Goal: Check status: Check status

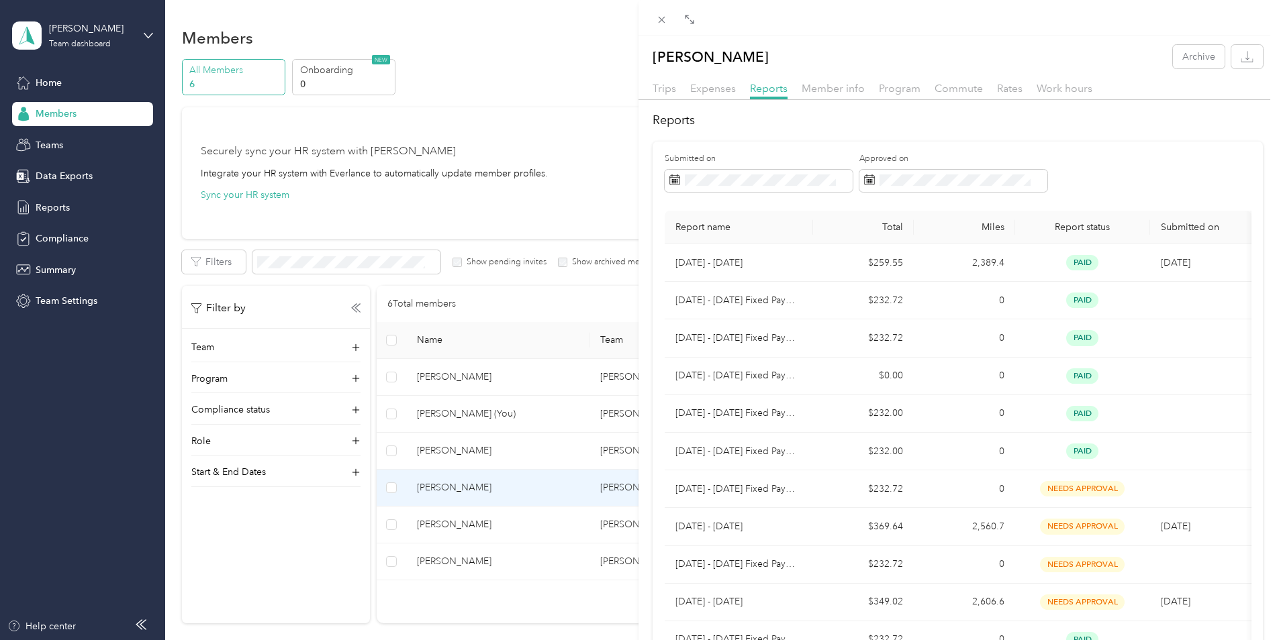
scroll to position [67, 0]
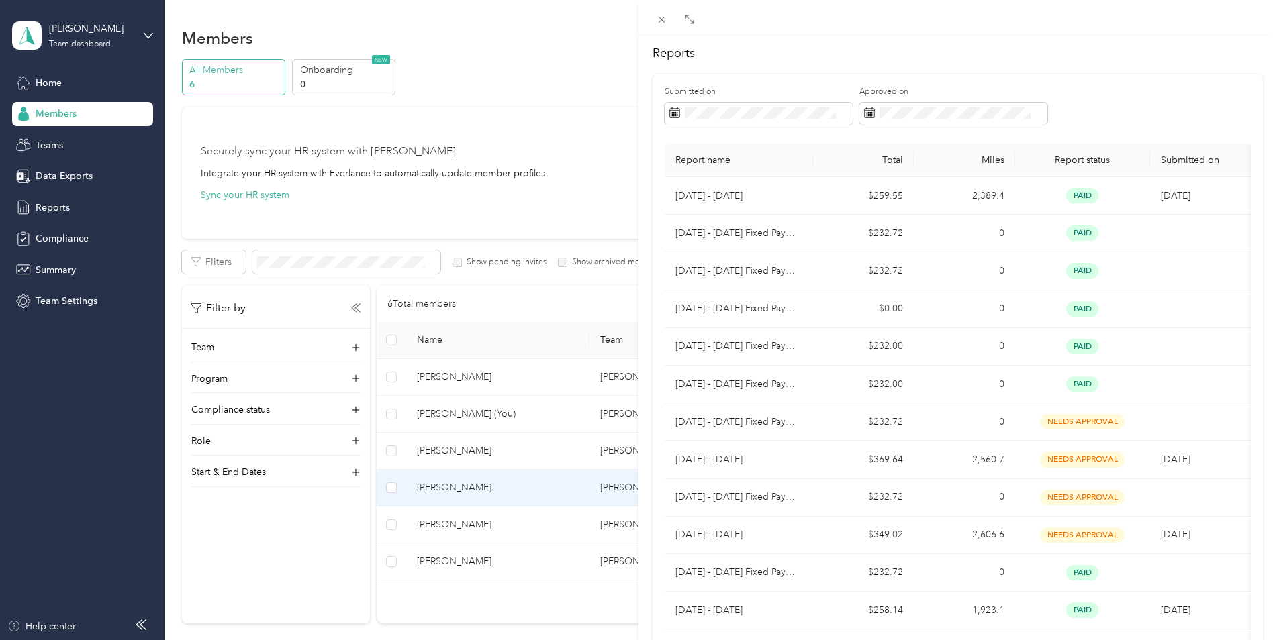
click at [452, 375] on div "[PERSON_NAME] Archive Trips Expenses Reports Member info Program Commute Rates …" at bounding box center [638, 320] width 1277 height 640
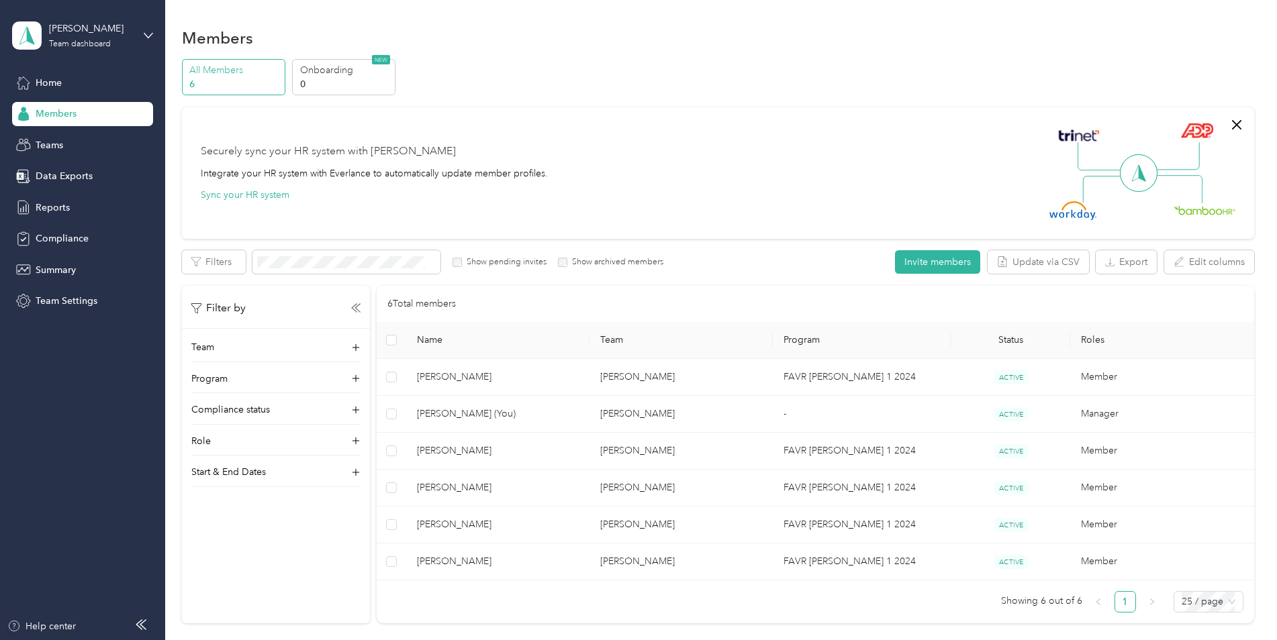
scroll to position [48, 0]
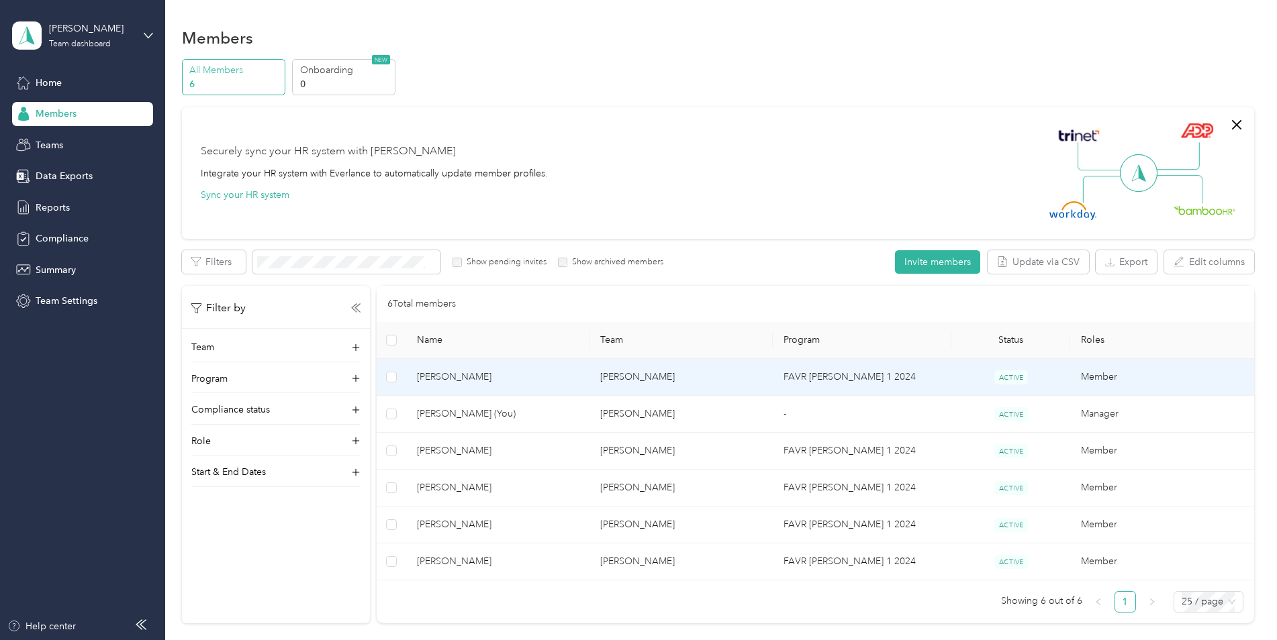
click at [469, 379] on span "[PERSON_NAME]" at bounding box center [498, 377] width 162 height 15
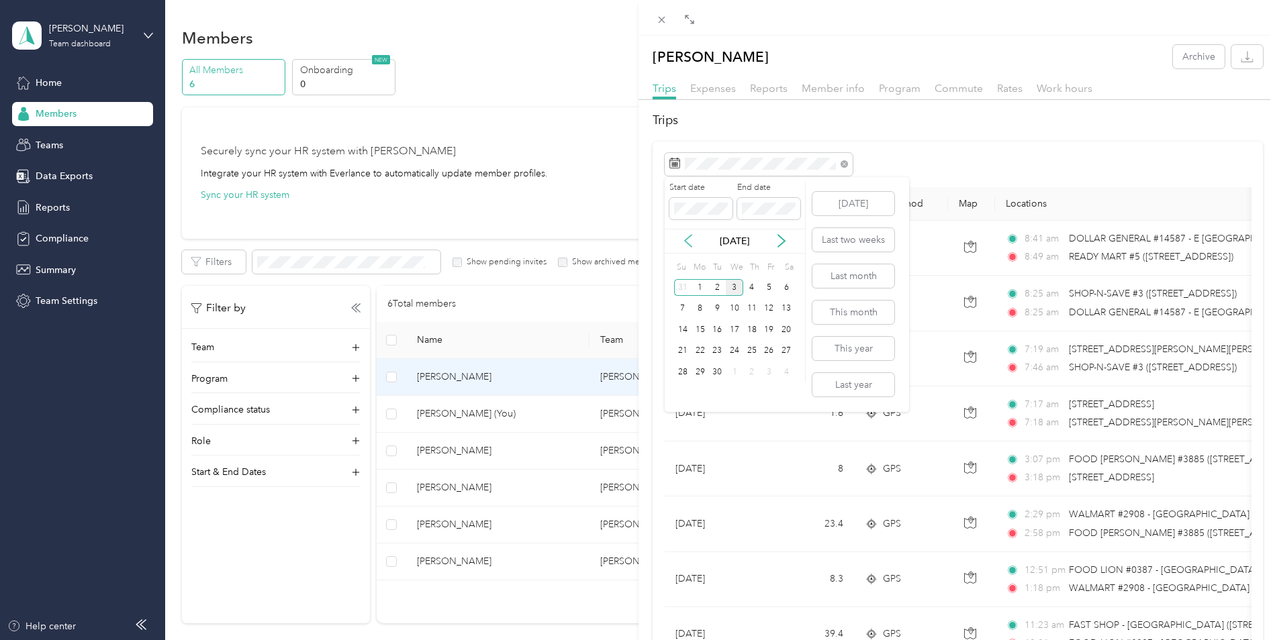
click at [689, 244] on icon at bounding box center [687, 240] width 13 height 13
click at [703, 367] on div "25" at bounding box center [699, 372] width 17 height 17
click at [763, 369] on div "29" at bounding box center [769, 372] width 17 height 17
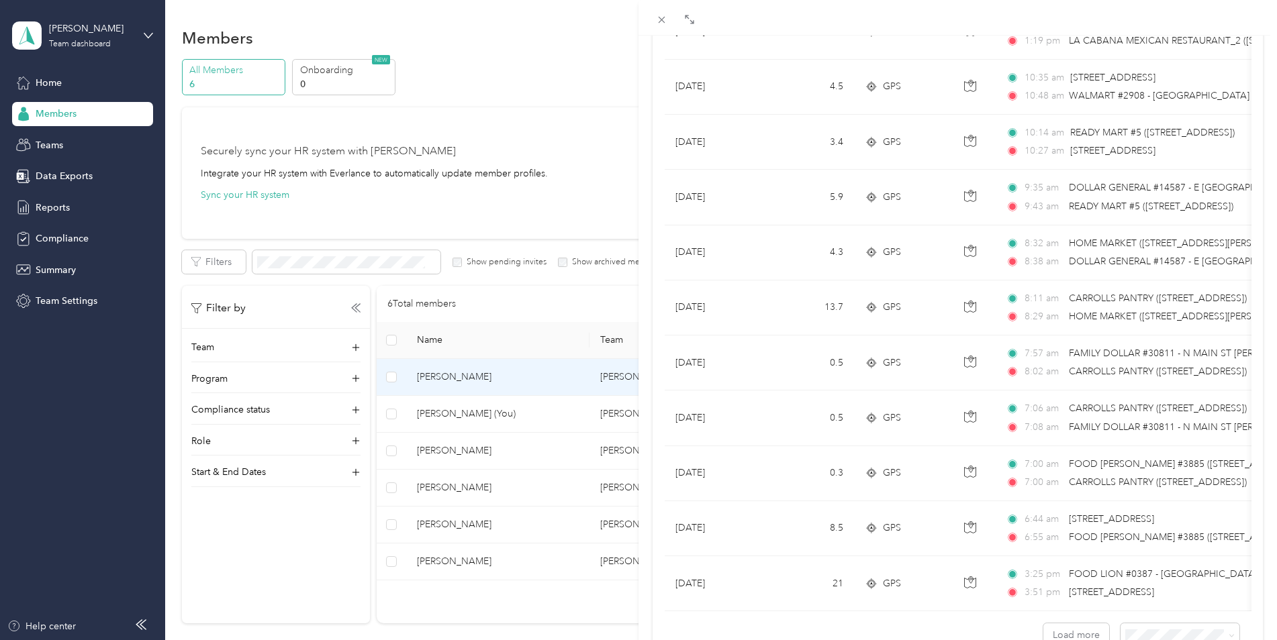
scroll to position [1075, 0]
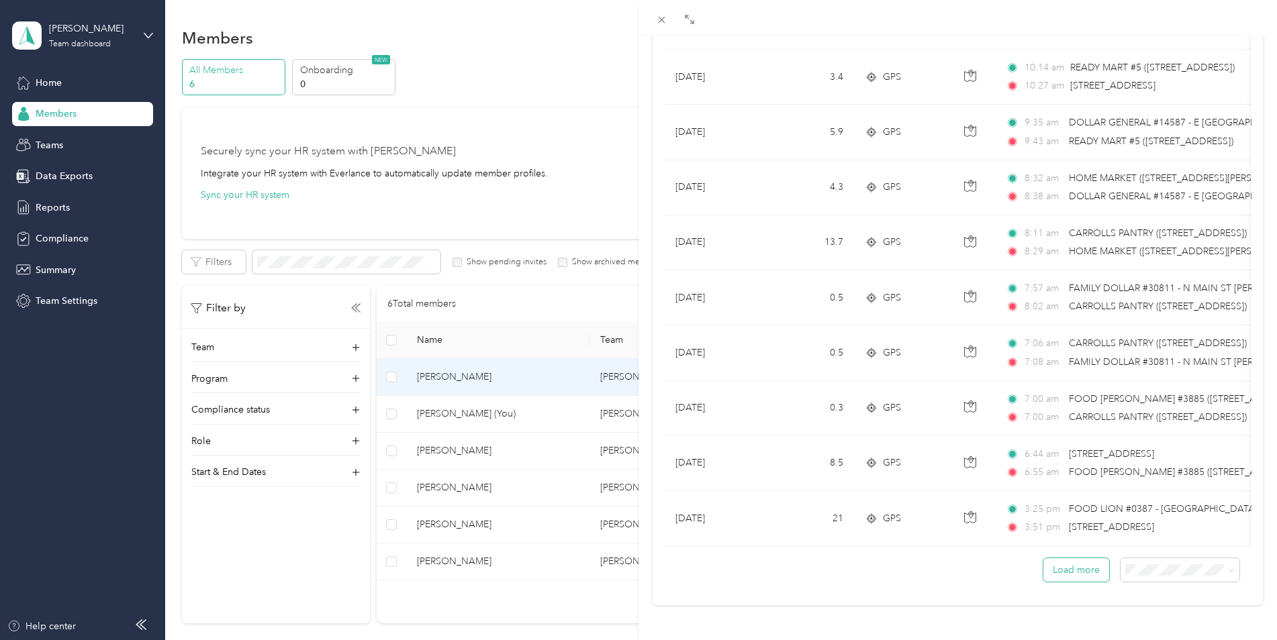
click at [1063, 559] on button "Load more" at bounding box center [1076, 570] width 66 height 23
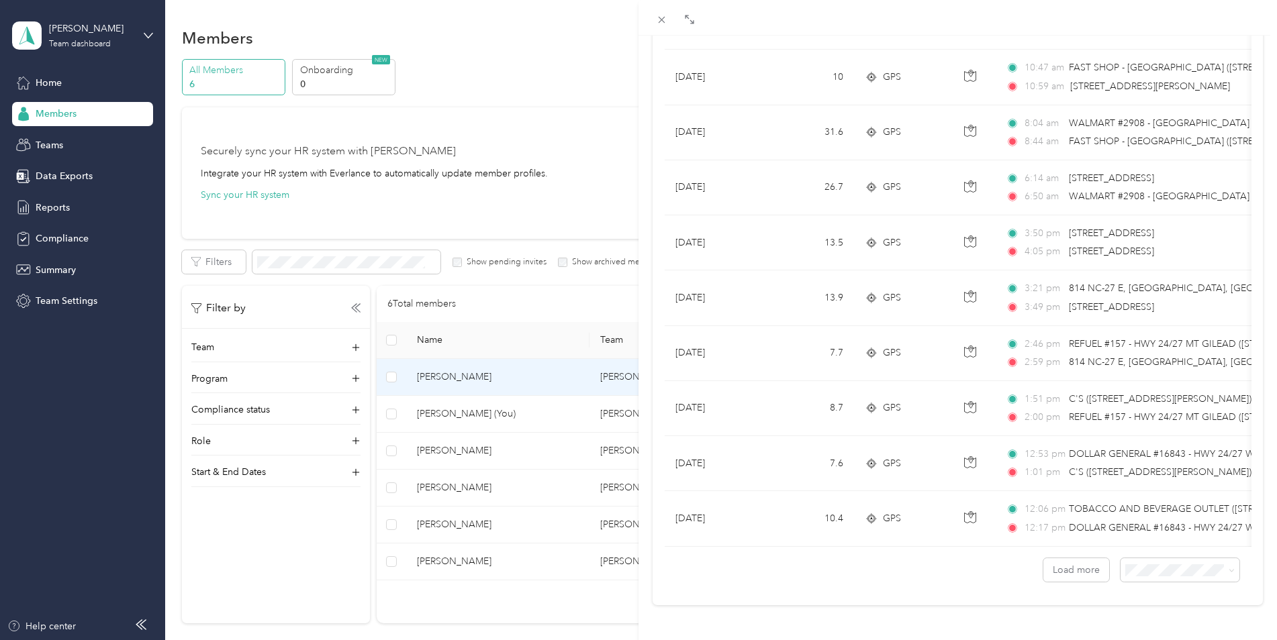
scroll to position [2455, 0]
click at [1043, 559] on button "Load more" at bounding box center [1076, 570] width 66 height 23
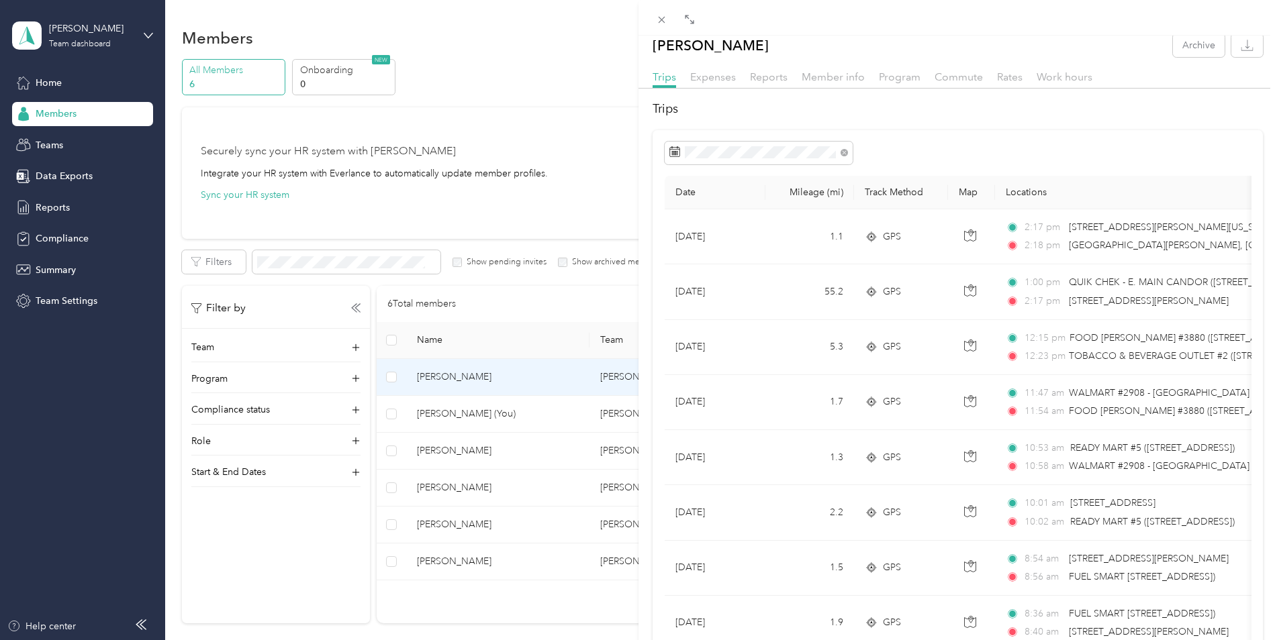
scroll to position [10, 0]
click at [475, 450] on div "[PERSON_NAME] Archive Trips Expenses Reports Member info Program Commute Rates …" at bounding box center [638, 320] width 1277 height 640
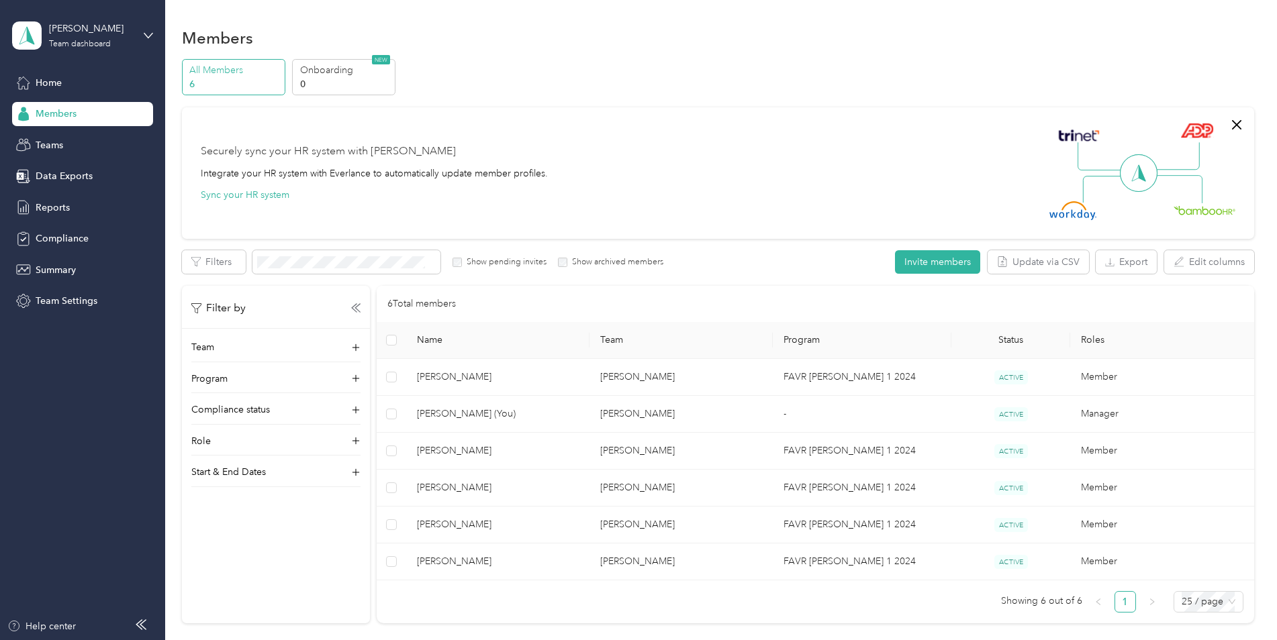
click at [463, 451] on div at bounding box center [638, 320] width 1277 height 640
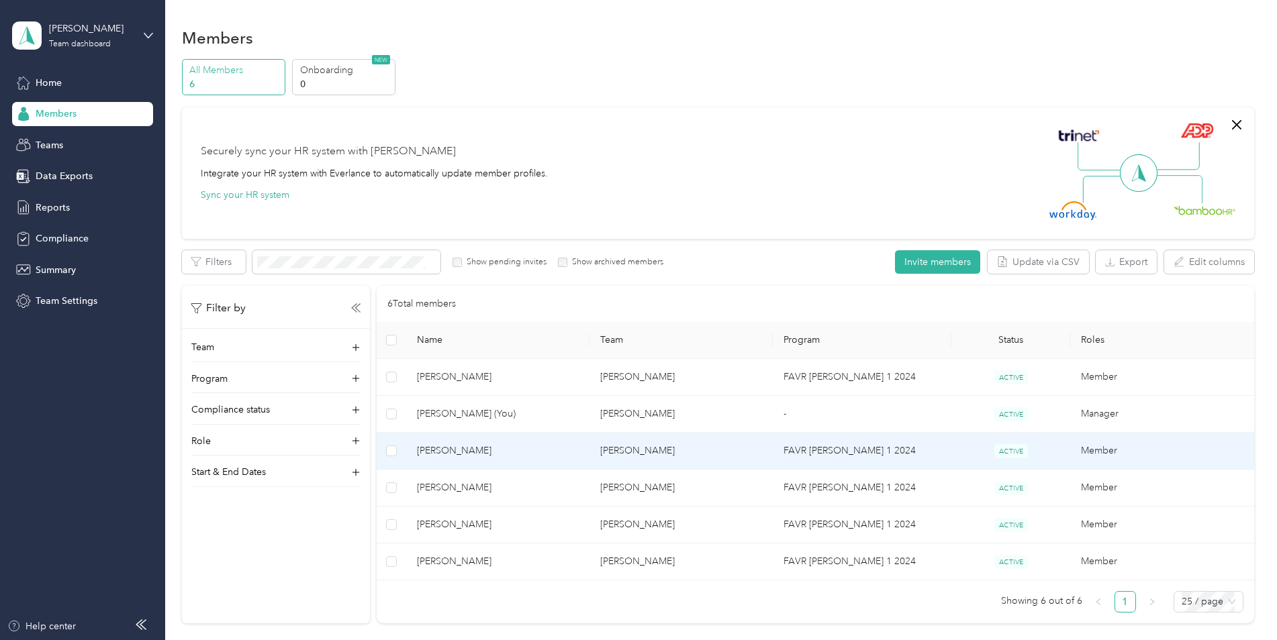
click at [460, 450] on span "[PERSON_NAME]" at bounding box center [498, 451] width 162 height 15
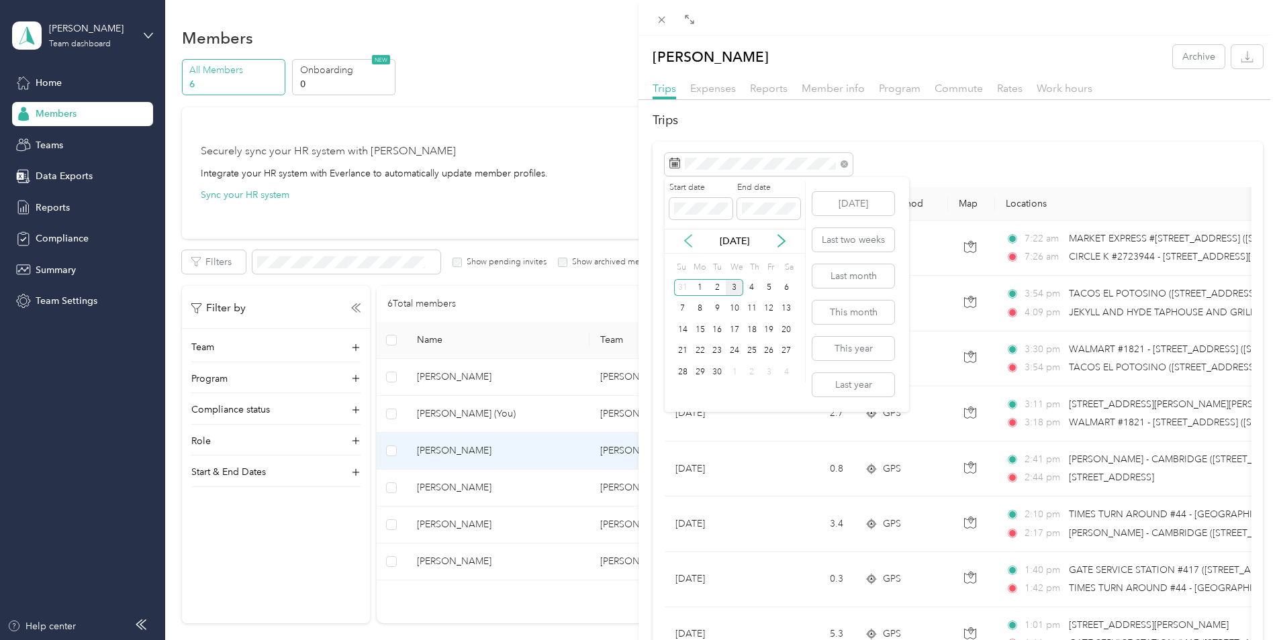
click at [686, 237] on icon at bounding box center [687, 240] width 13 height 13
click at [700, 368] on div "25" at bounding box center [699, 372] width 17 height 17
click at [765, 367] on div "29" at bounding box center [769, 372] width 17 height 17
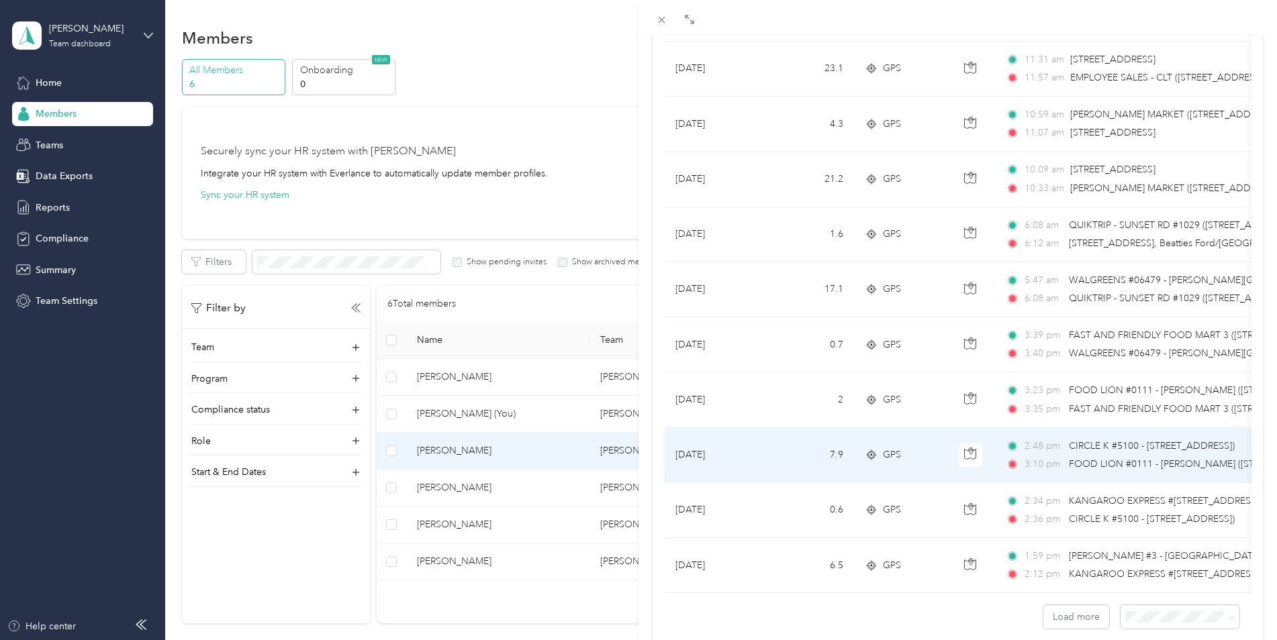
scroll to position [1075, 0]
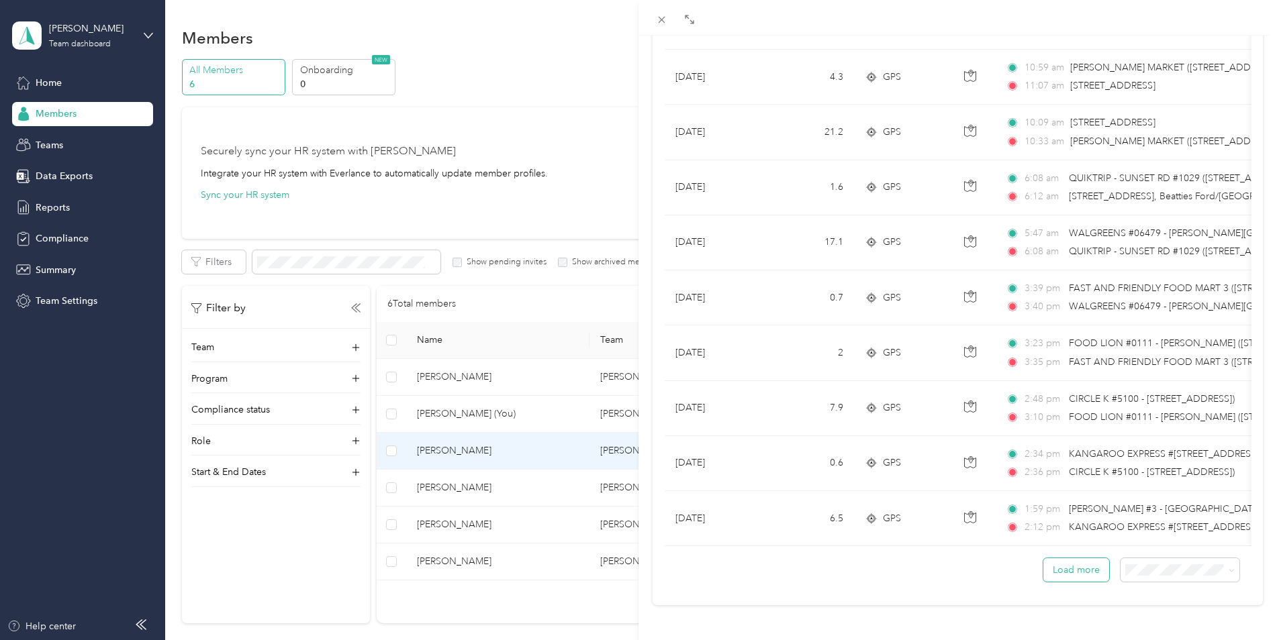
click at [1065, 559] on button "Load more" at bounding box center [1076, 570] width 66 height 23
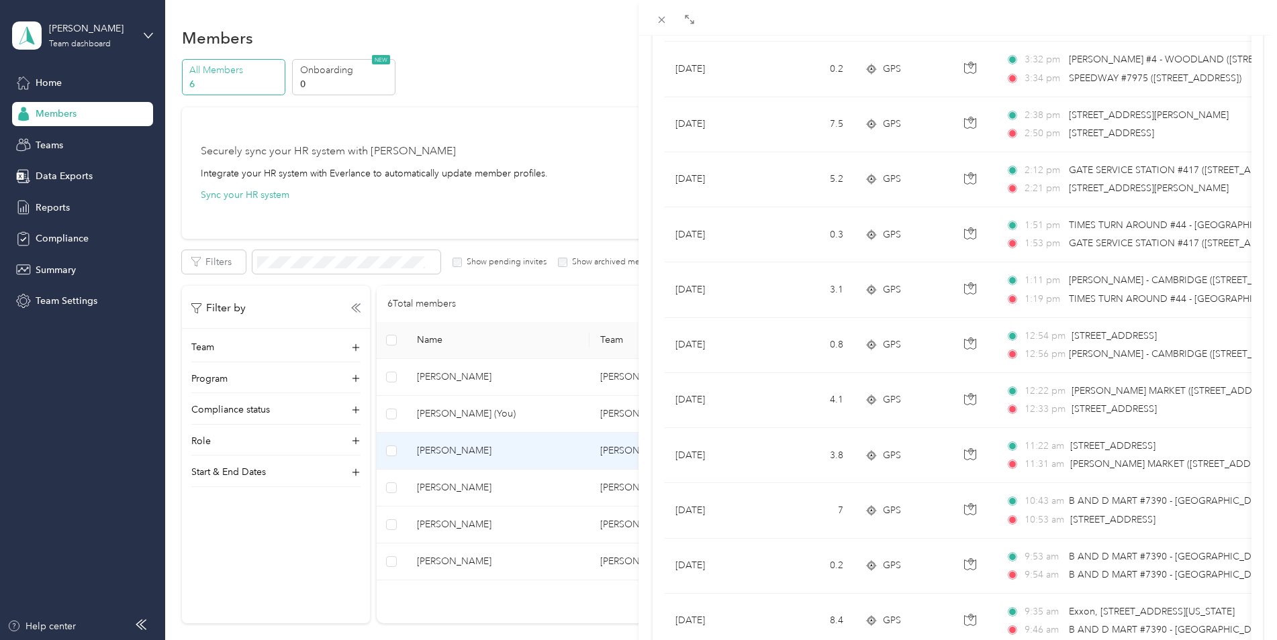
scroll to position [2455, 0]
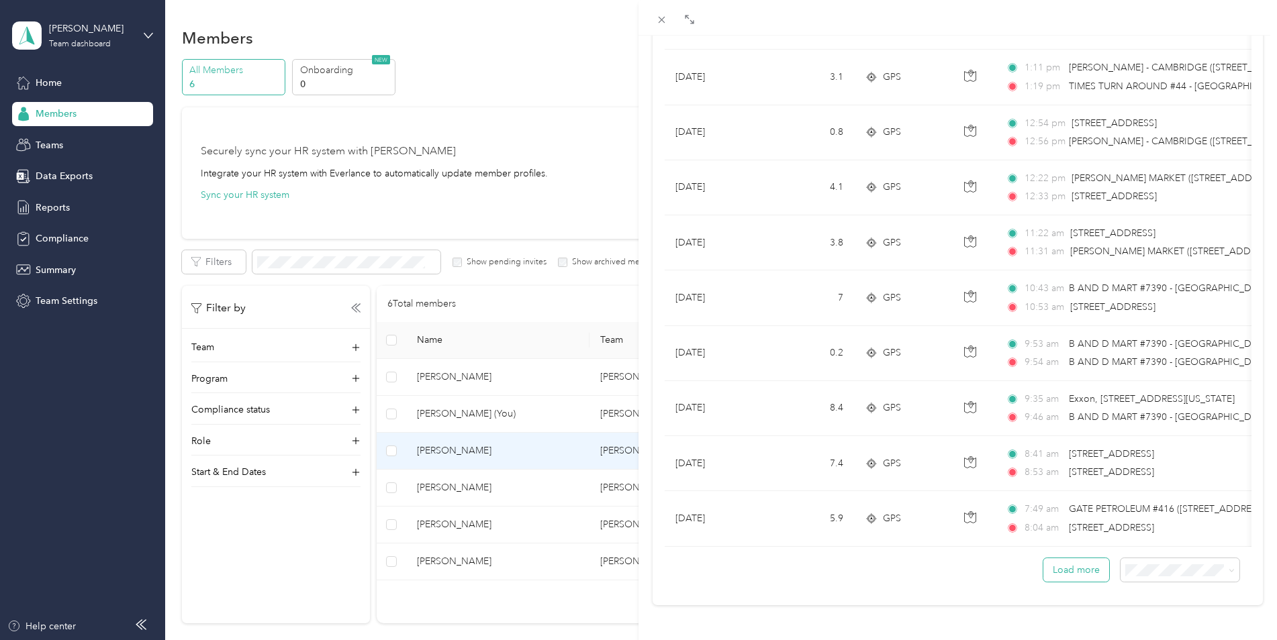
click at [1048, 559] on button "Load more" at bounding box center [1076, 570] width 66 height 23
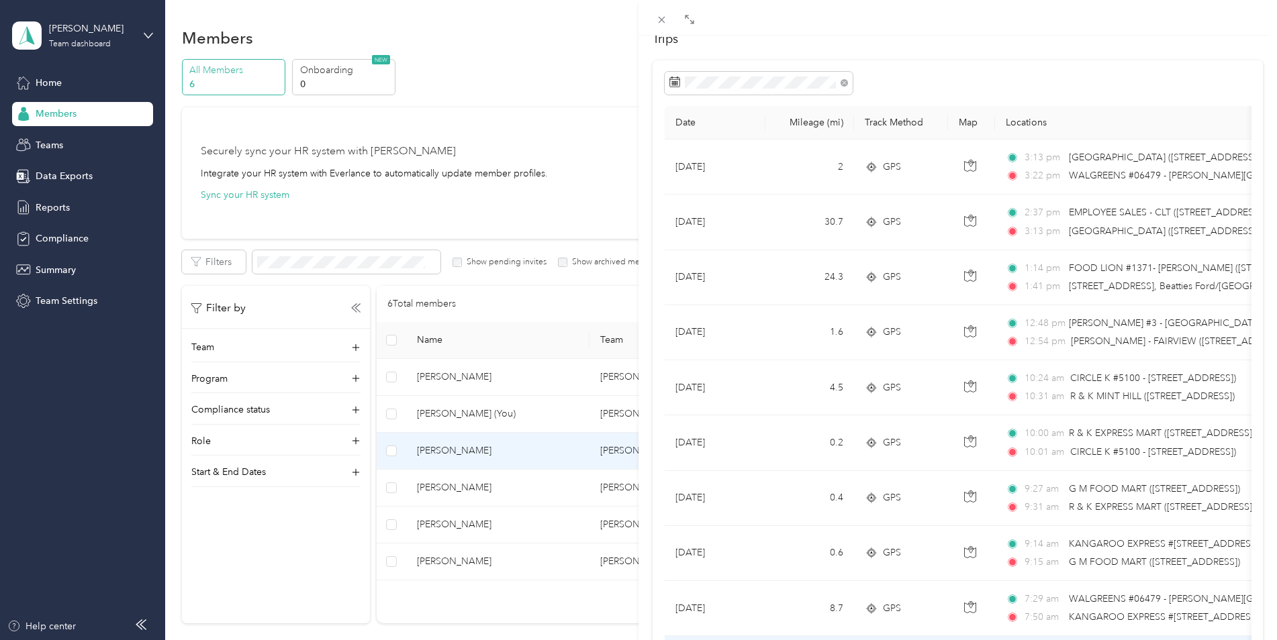
scroll to position [49, 0]
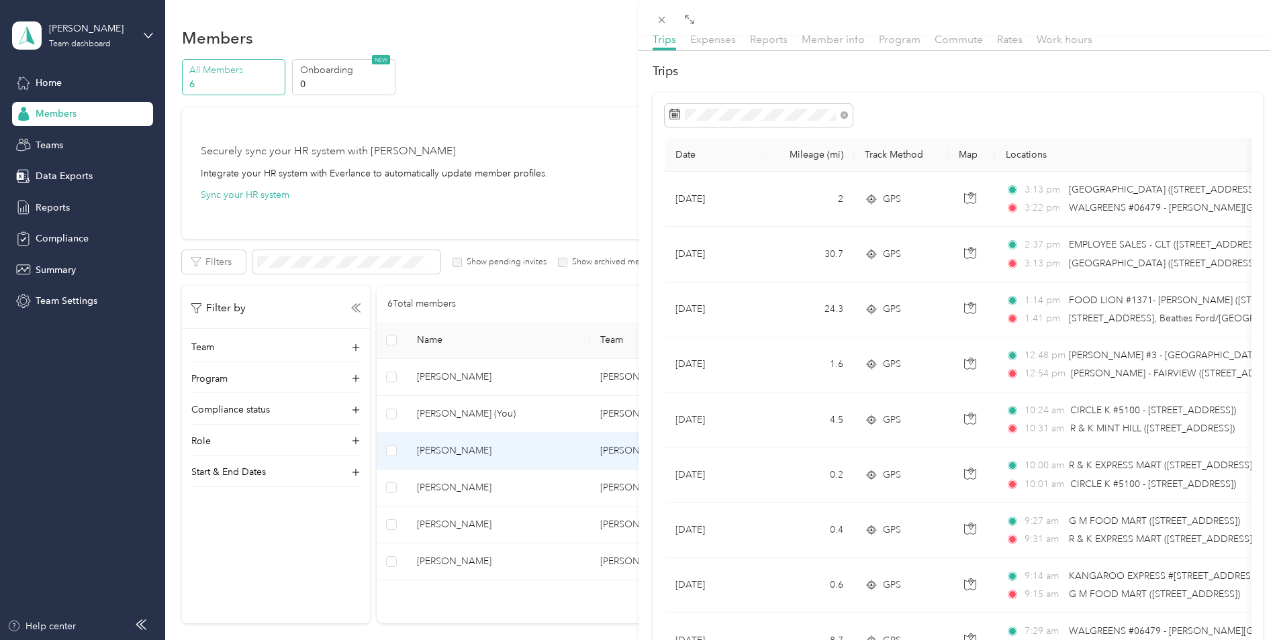
drag, startPoint x: 462, startPoint y: 483, endPoint x: 460, endPoint y: 490, distance: 7.0
click at [462, 483] on div "[PERSON_NAME] Archive Trips Expenses Reports Member info Program Commute Rates …" at bounding box center [638, 320] width 1277 height 640
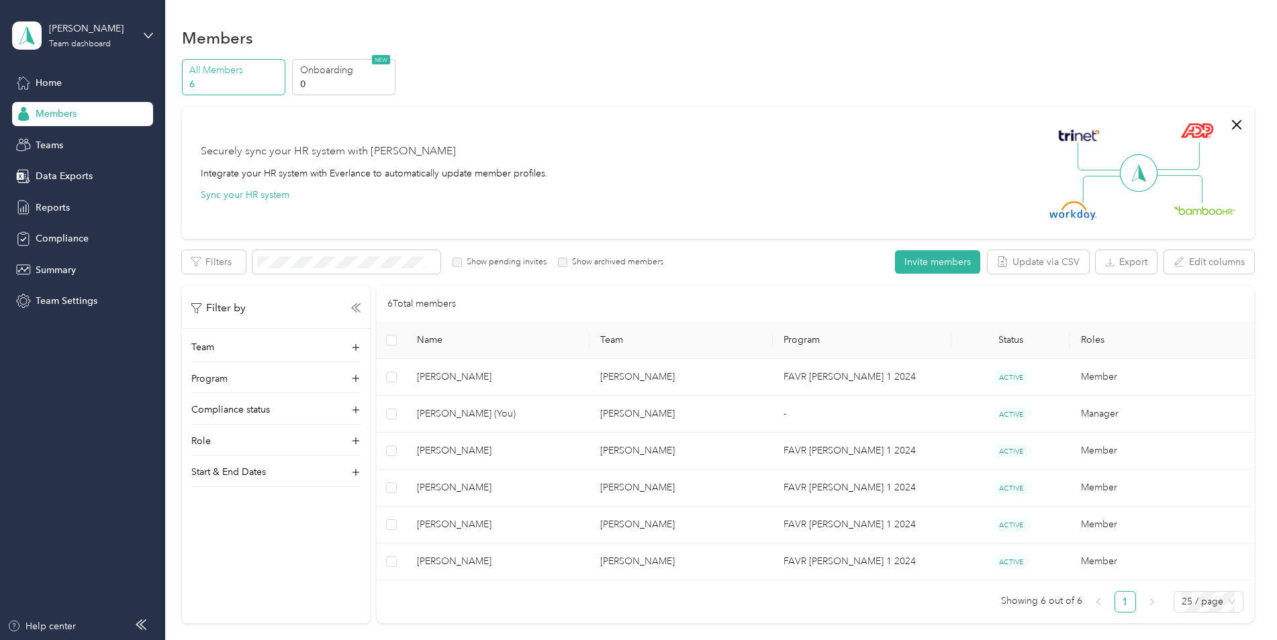
scroll to position [36, 0]
click at [458, 489] on div at bounding box center [638, 320] width 1277 height 640
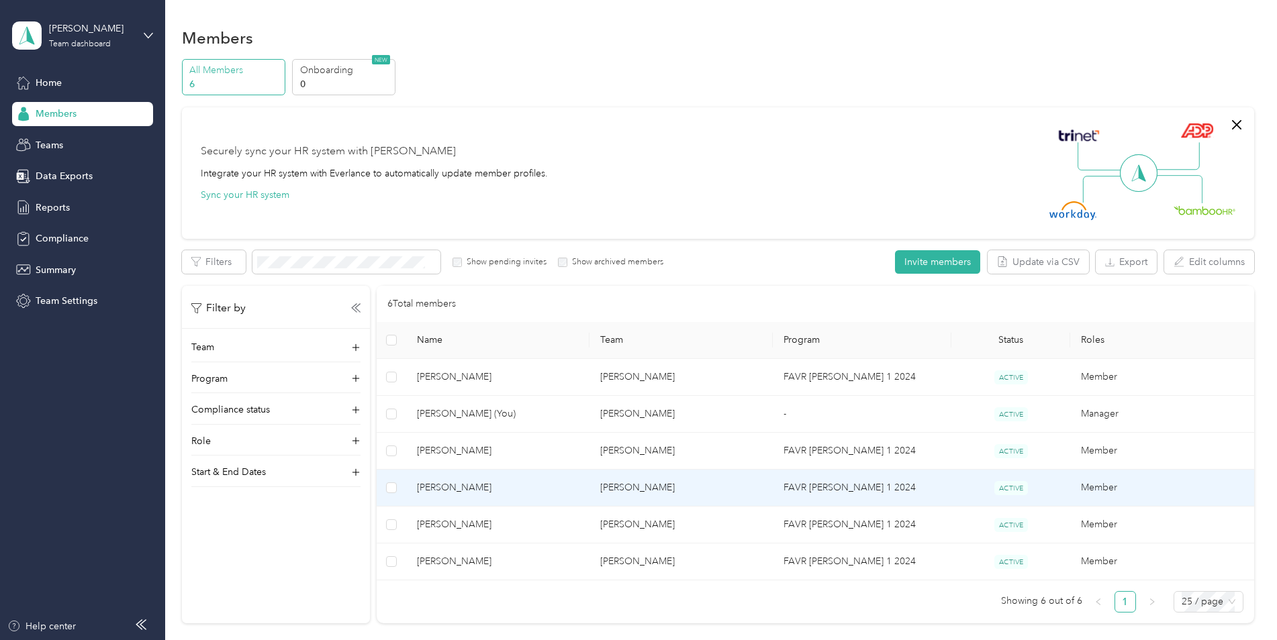
click at [459, 487] on span "[PERSON_NAME]" at bounding box center [498, 488] width 162 height 15
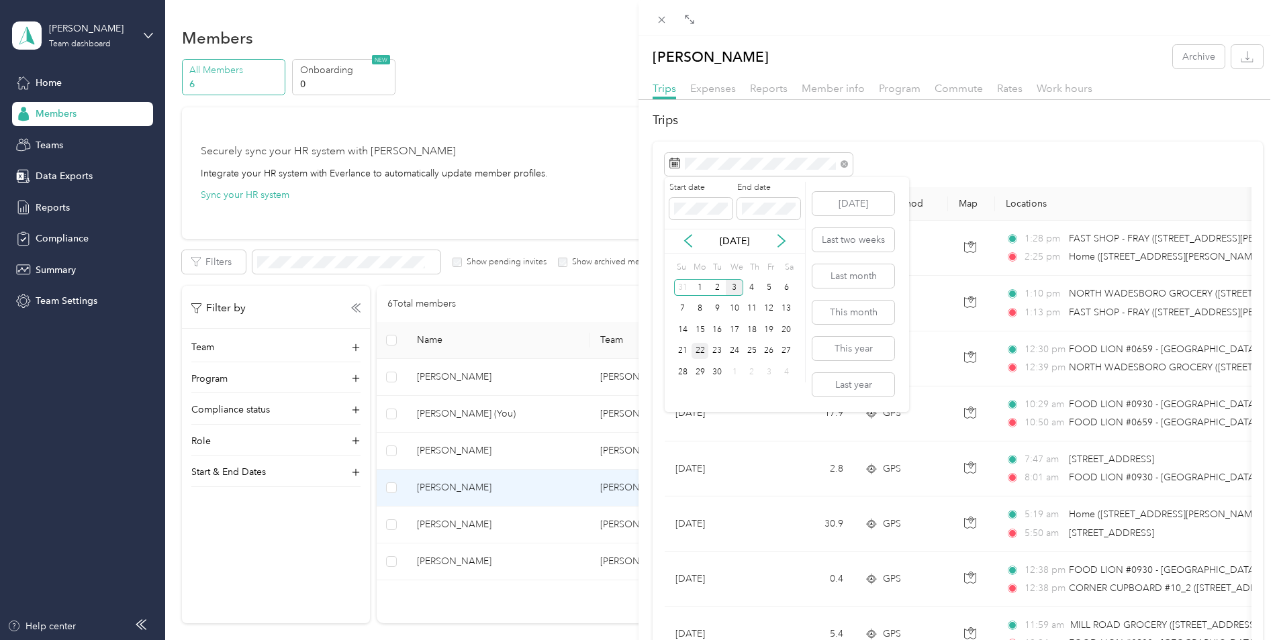
click at [704, 348] on div "22" at bounding box center [699, 351] width 17 height 17
click at [767, 345] on div "26" at bounding box center [769, 351] width 17 height 17
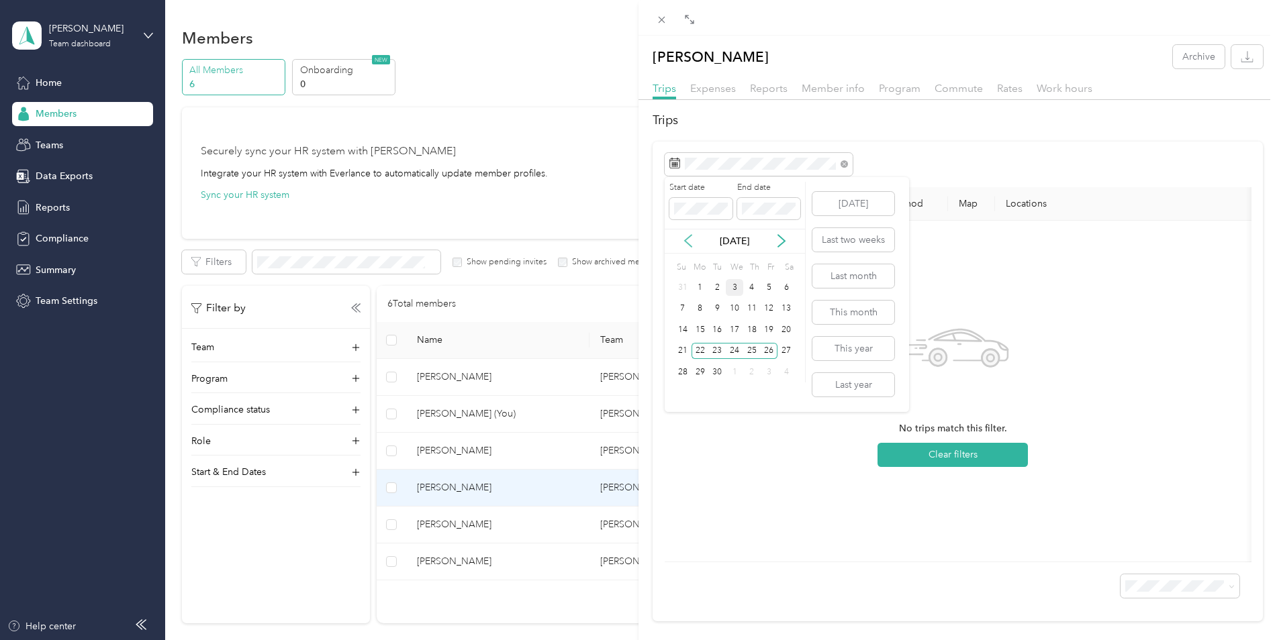
click at [690, 242] on icon at bounding box center [687, 240] width 13 height 13
click at [699, 367] on div "25" at bounding box center [699, 372] width 17 height 17
click at [764, 367] on div "29" at bounding box center [769, 372] width 17 height 17
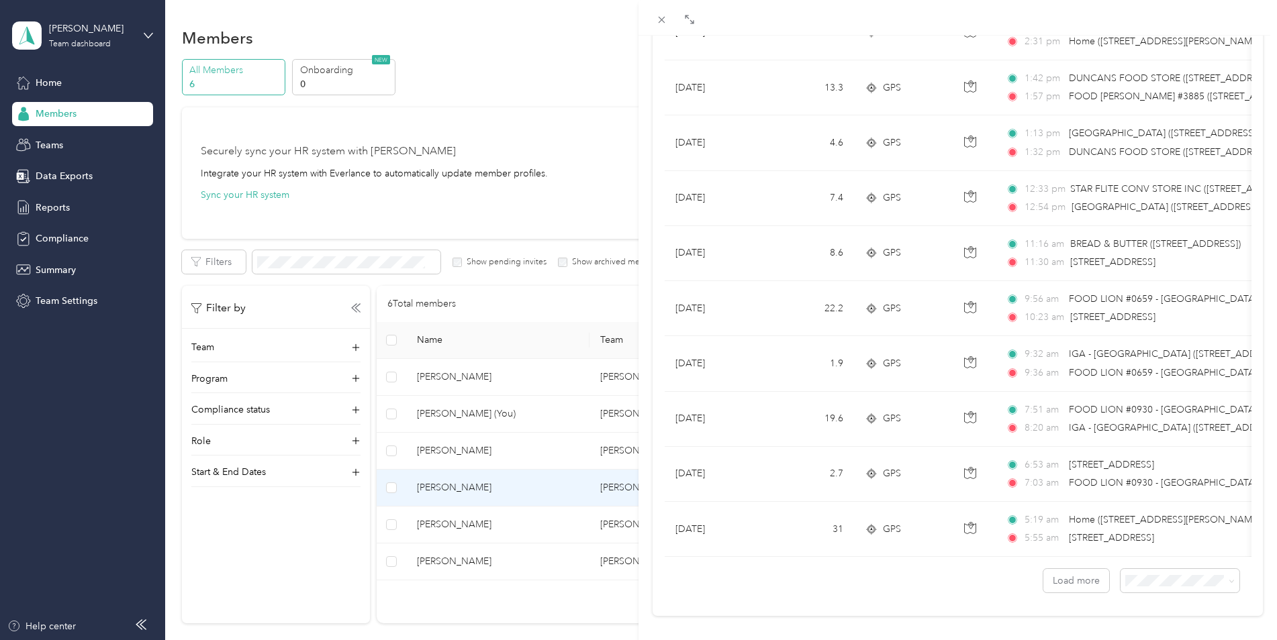
scroll to position [1075, 0]
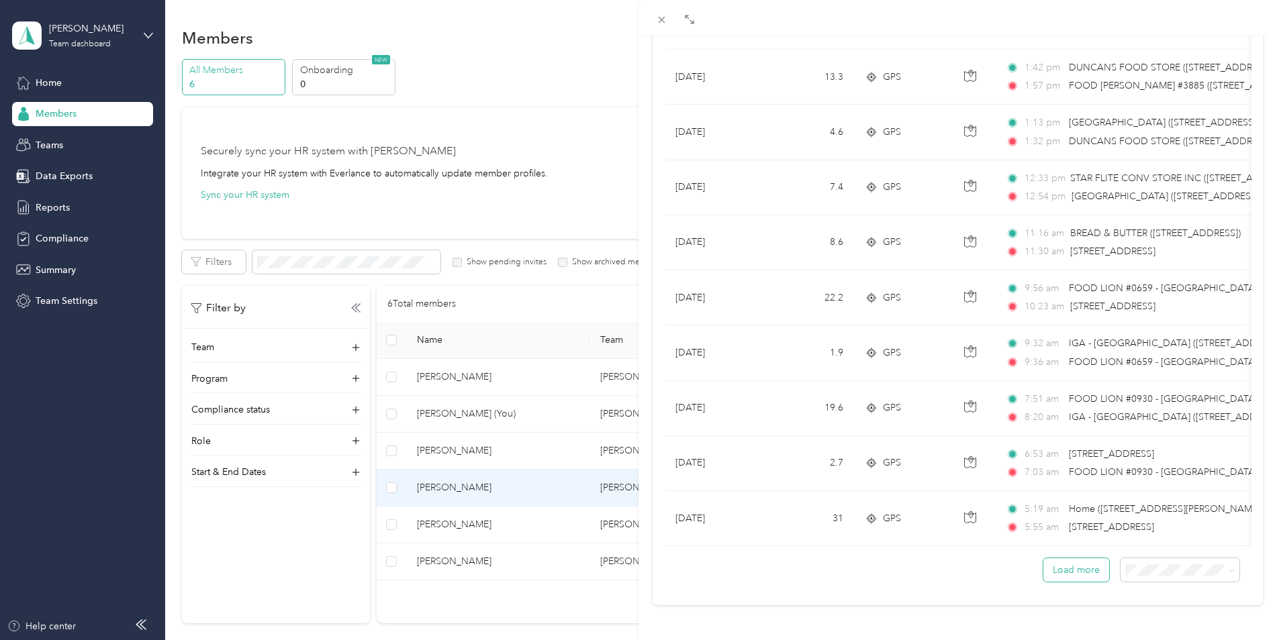
click at [1049, 559] on button "Load more" at bounding box center [1076, 570] width 66 height 23
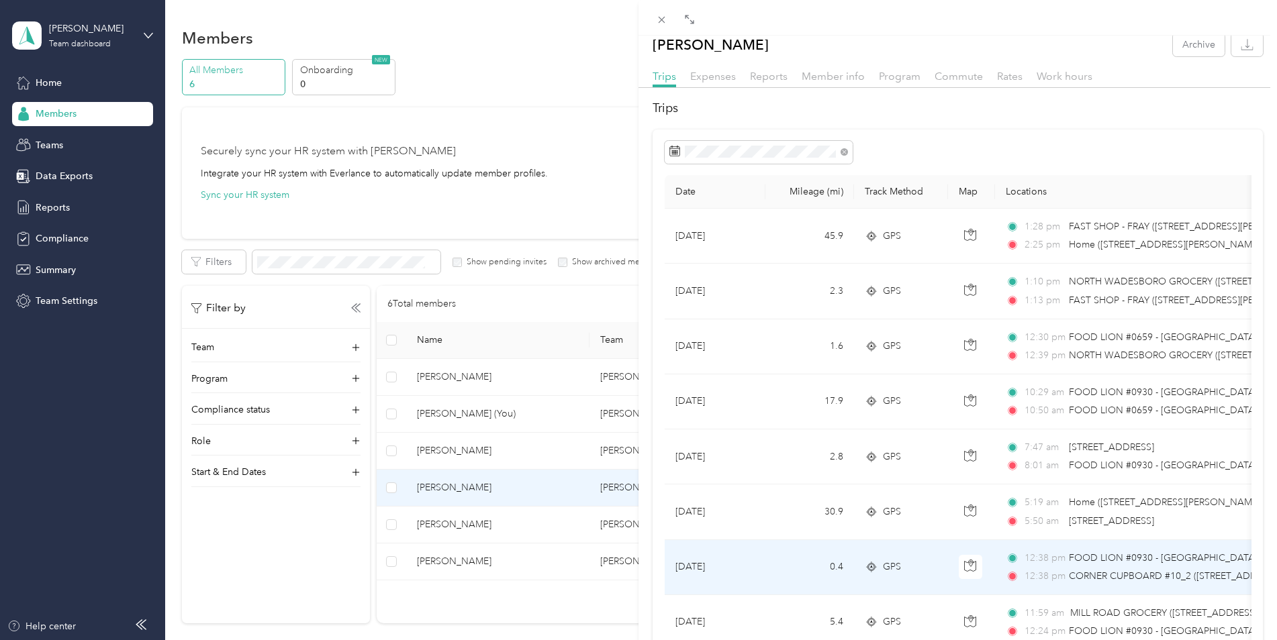
scroll to position [0, 0]
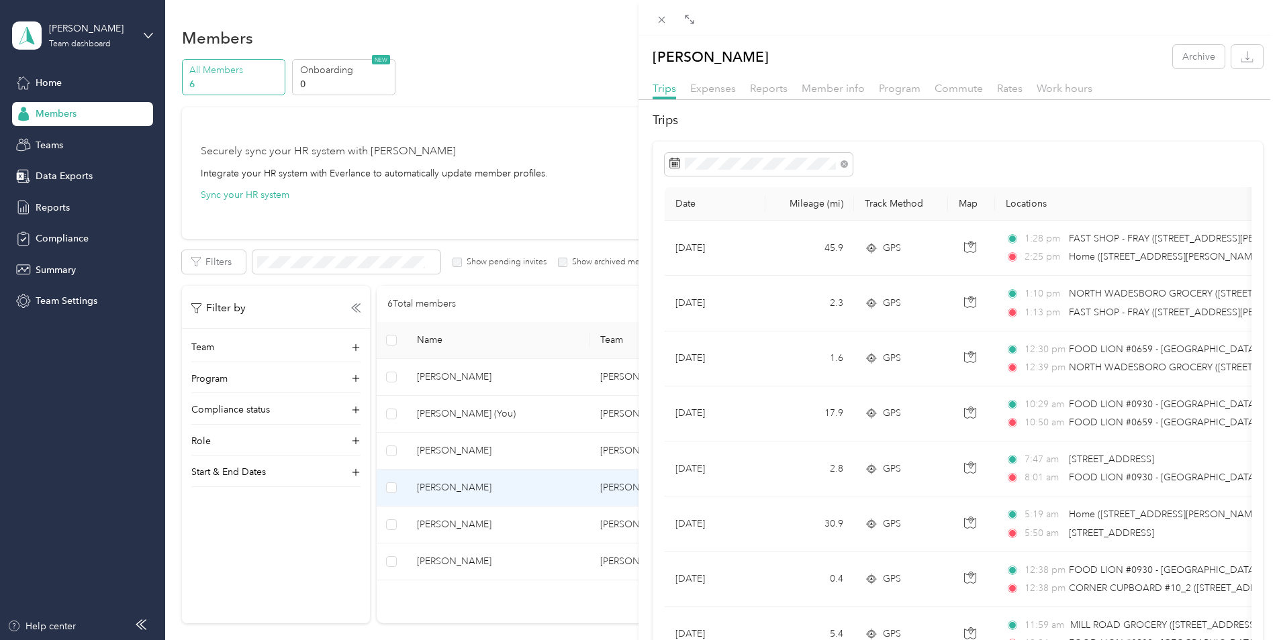
drag, startPoint x: 503, startPoint y: 521, endPoint x: 493, endPoint y: 528, distance: 13.0
click at [503, 521] on div "[PERSON_NAME] Archive Trips Expenses Reports Member info Program Commute Rates …" at bounding box center [638, 320] width 1277 height 640
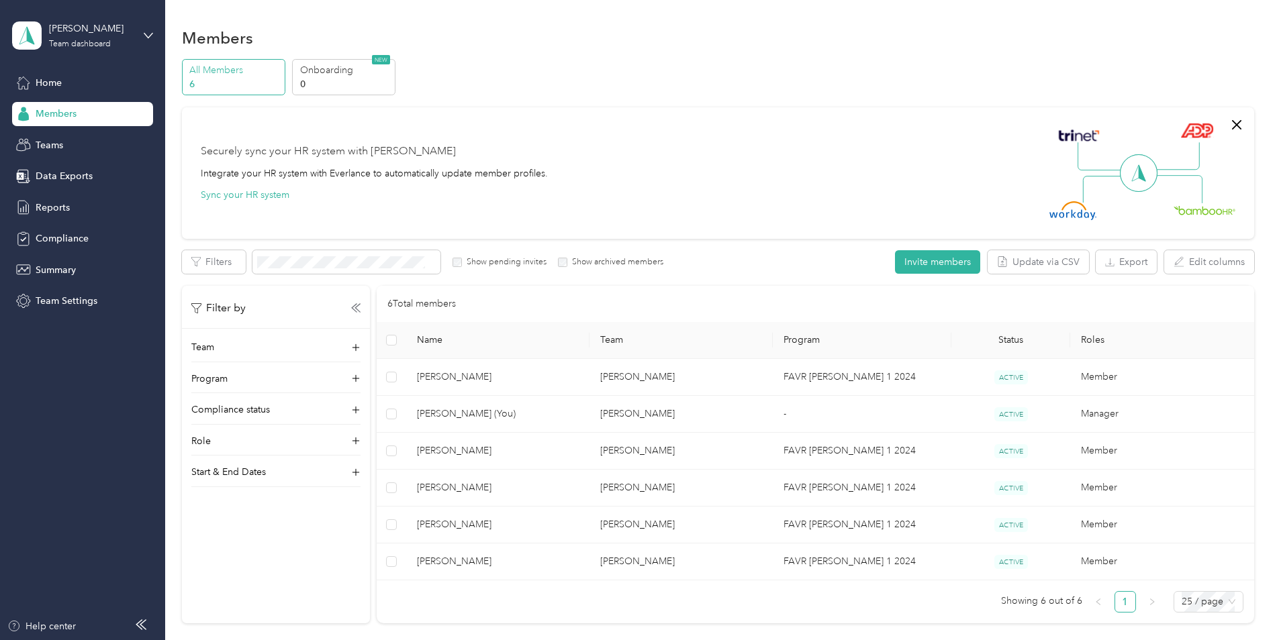
click at [471, 520] on span "[PERSON_NAME]" at bounding box center [498, 525] width 162 height 15
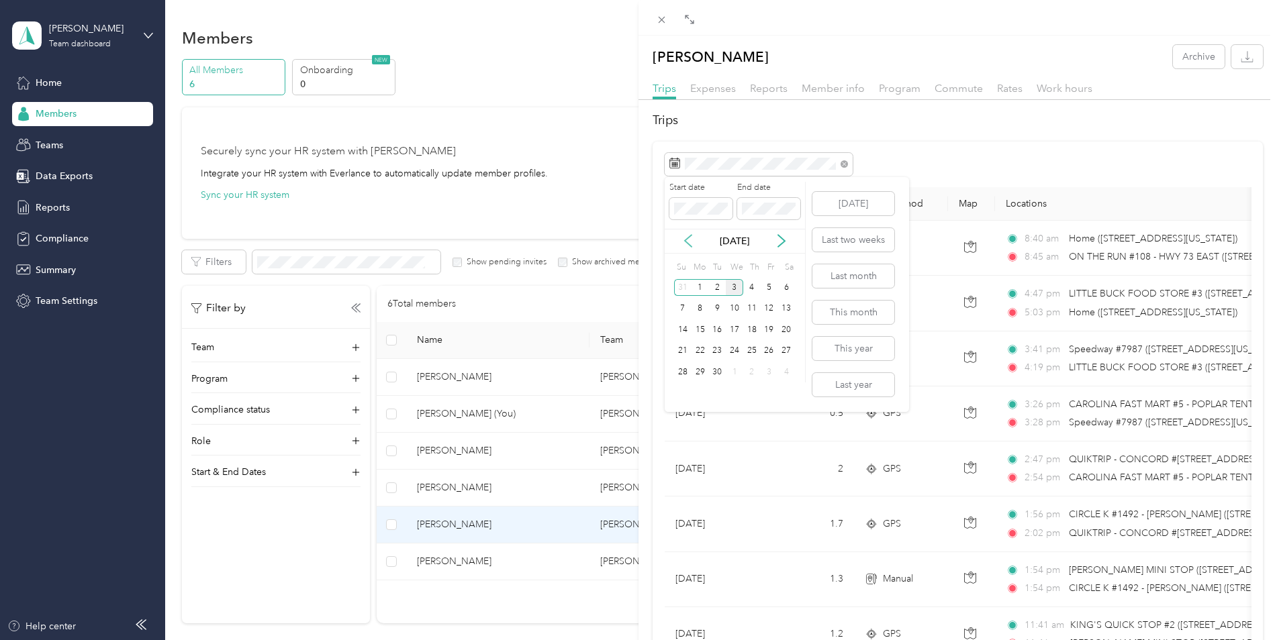
click at [685, 242] on icon at bounding box center [688, 241] width 7 height 12
click at [699, 367] on div "25" at bounding box center [699, 372] width 17 height 17
click at [762, 367] on div "29" at bounding box center [769, 372] width 17 height 17
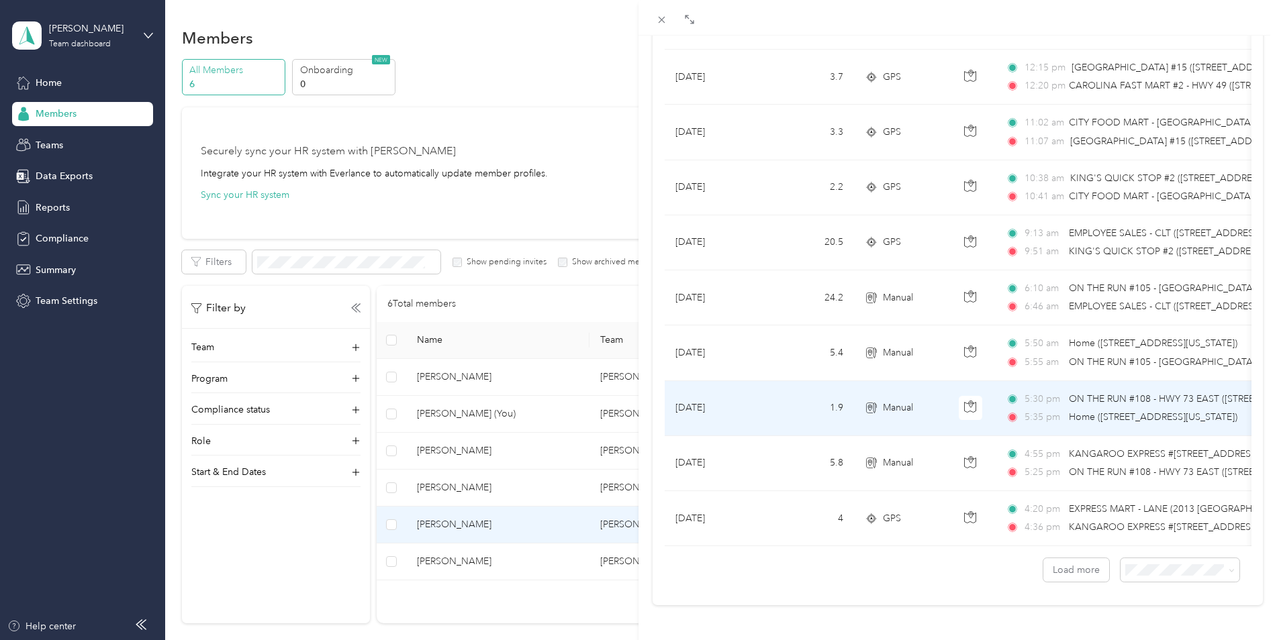
scroll to position [1075, 0]
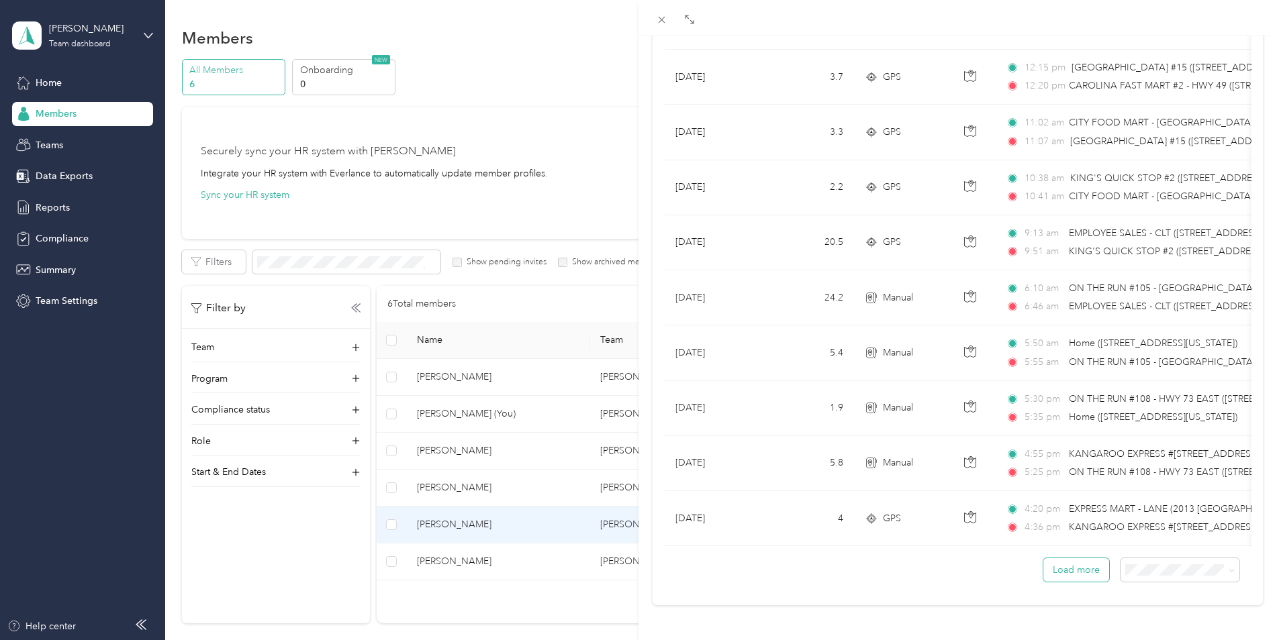
click at [1074, 563] on button "Load more" at bounding box center [1076, 570] width 66 height 23
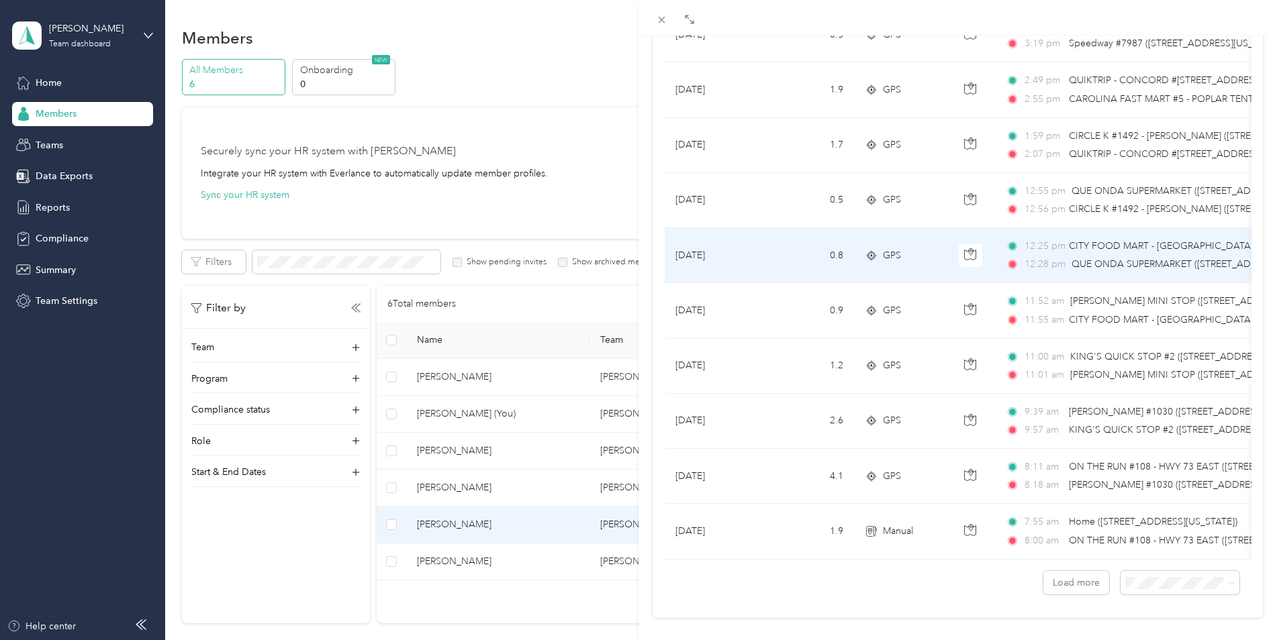
scroll to position [2455, 0]
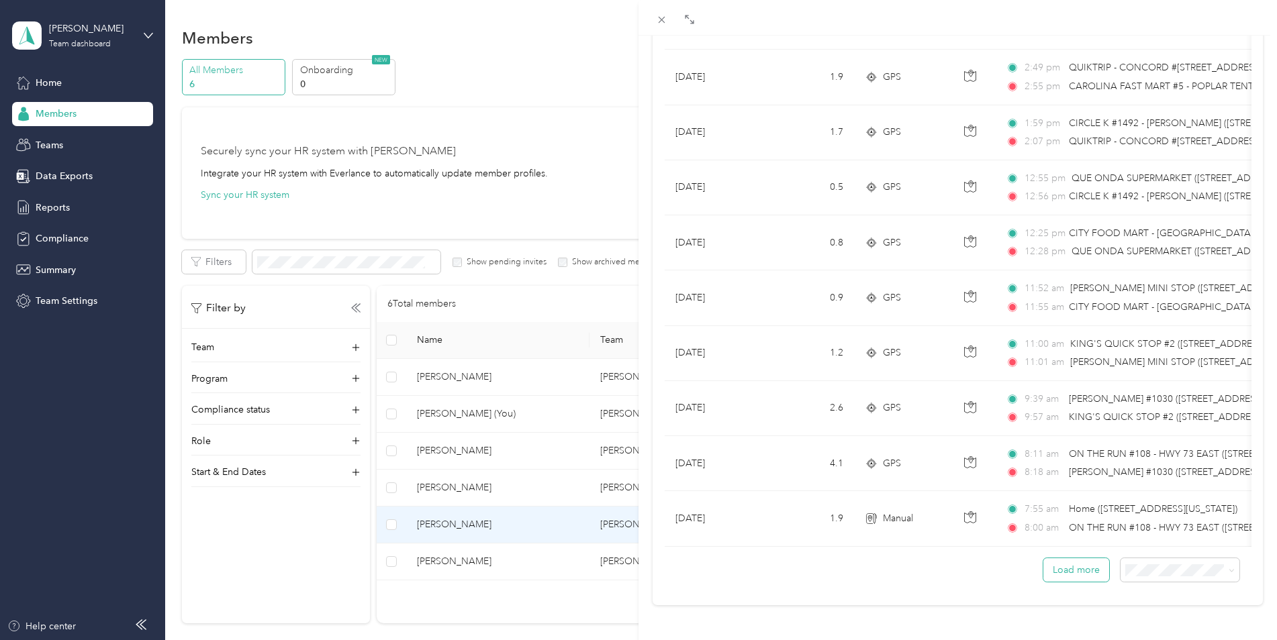
click at [1066, 559] on button "Load more" at bounding box center [1076, 570] width 66 height 23
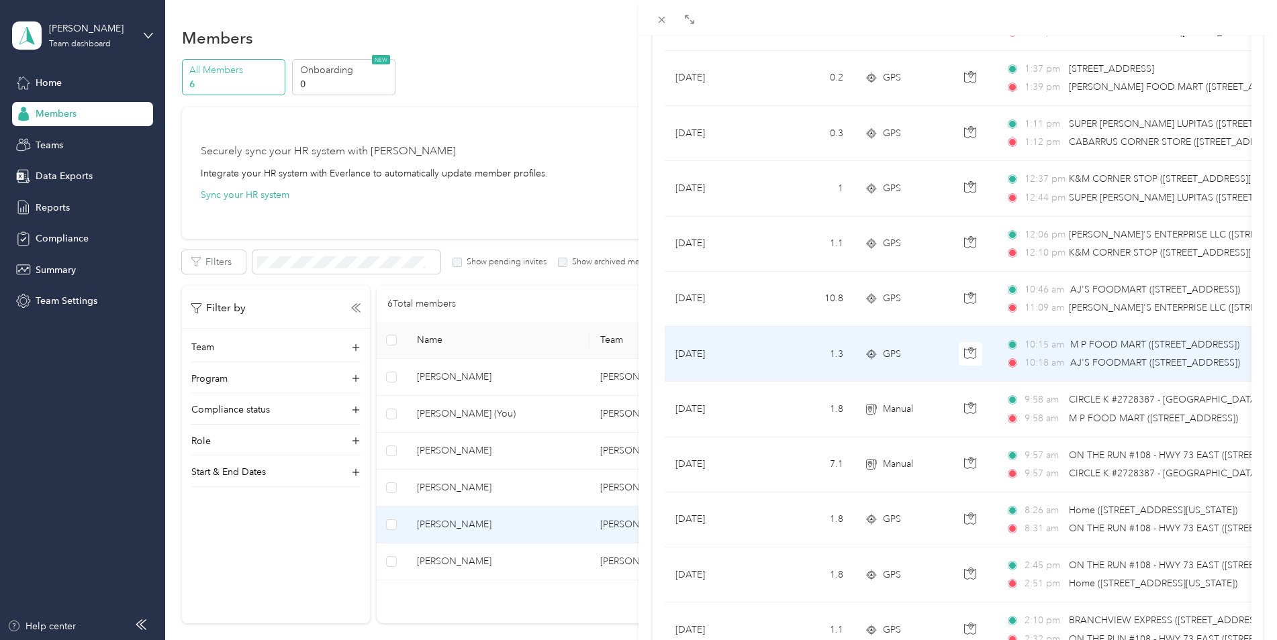
scroll to position [403, 0]
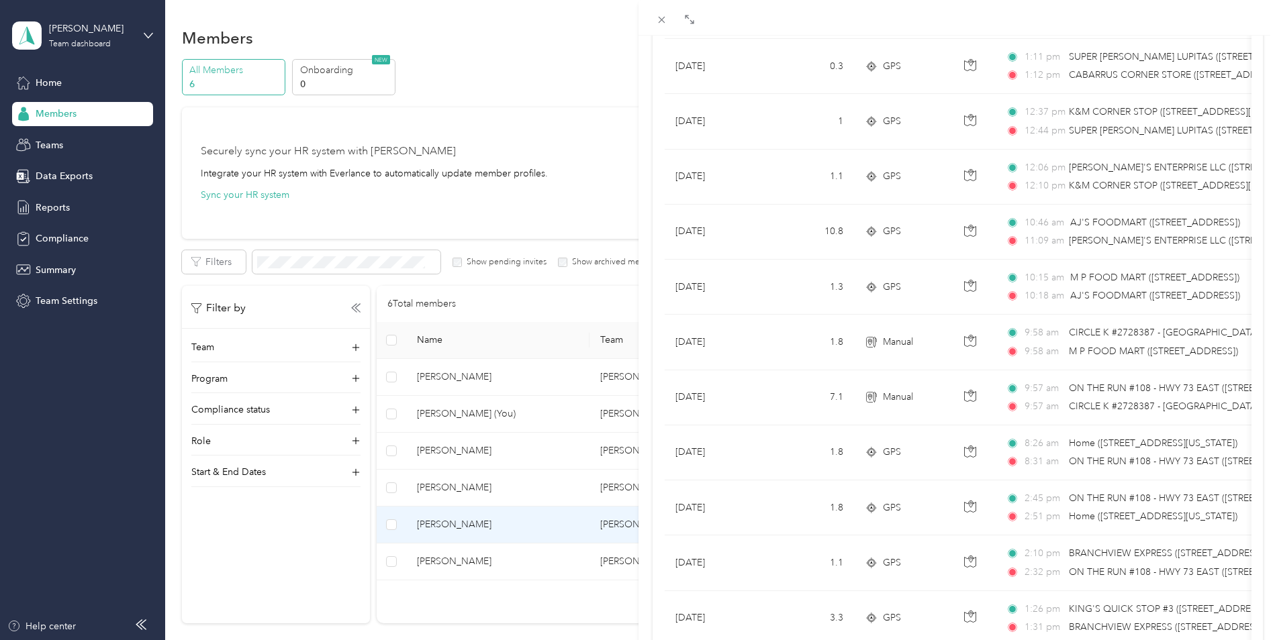
click at [471, 559] on div "[PERSON_NAME] Archive Trips Expenses Reports Member info Program Commute Rates …" at bounding box center [638, 320] width 1277 height 640
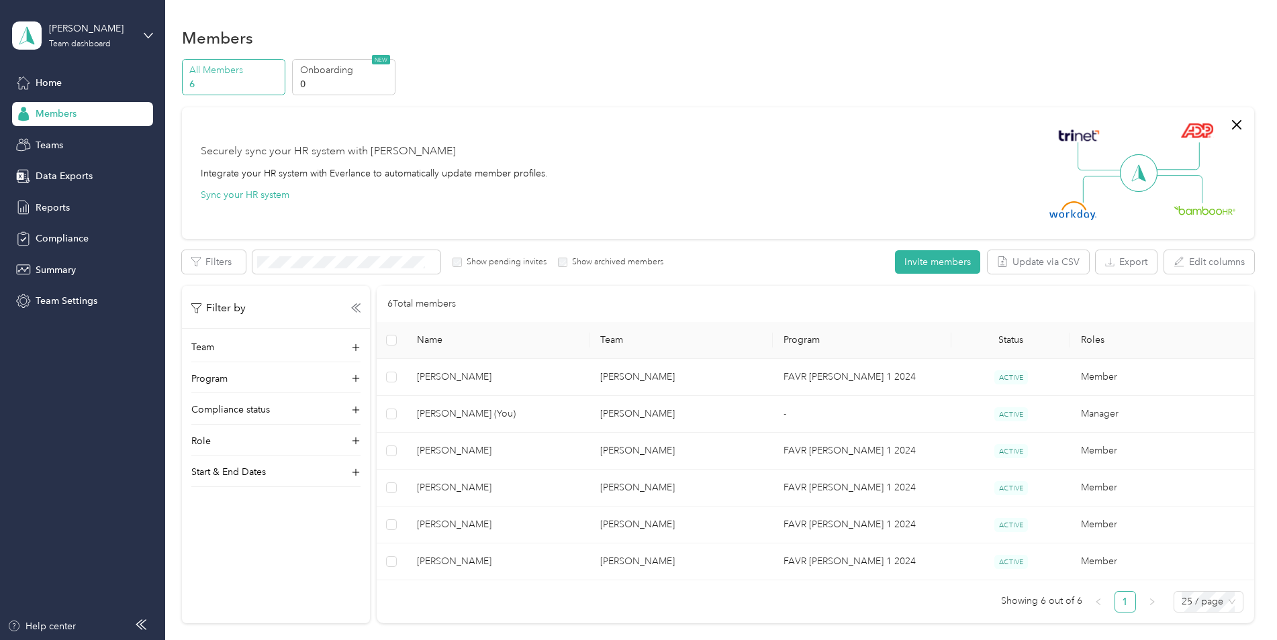
scroll to position [36, 0]
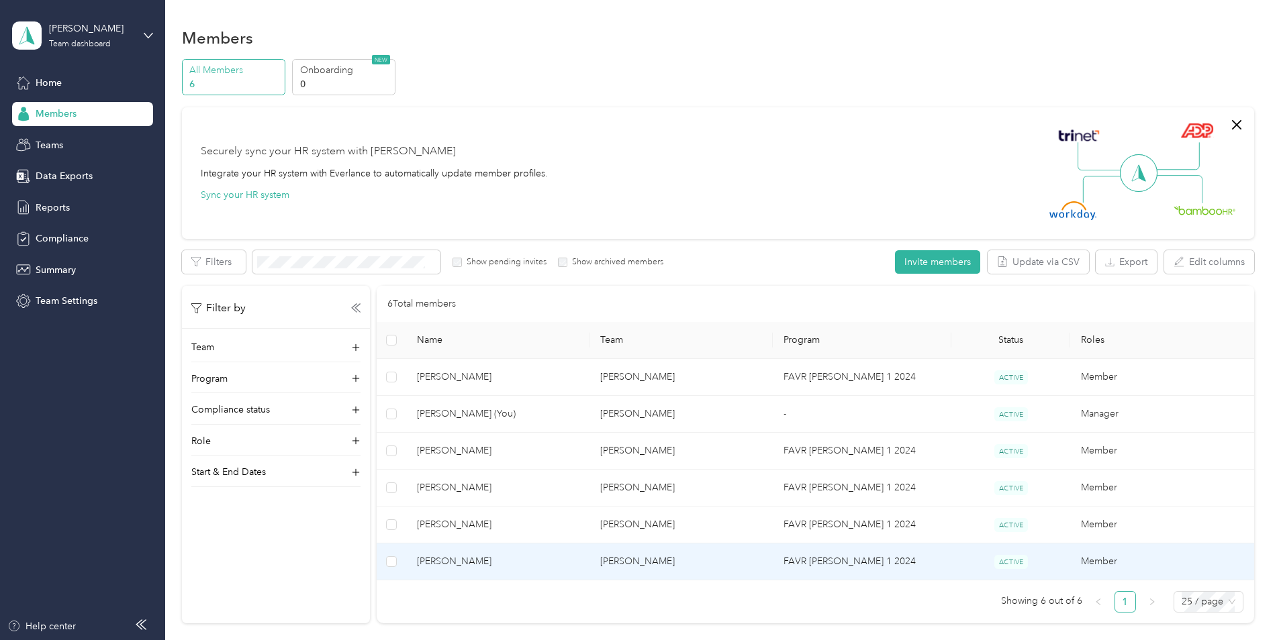
click at [485, 562] on span "[PERSON_NAME]" at bounding box center [498, 562] width 162 height 15
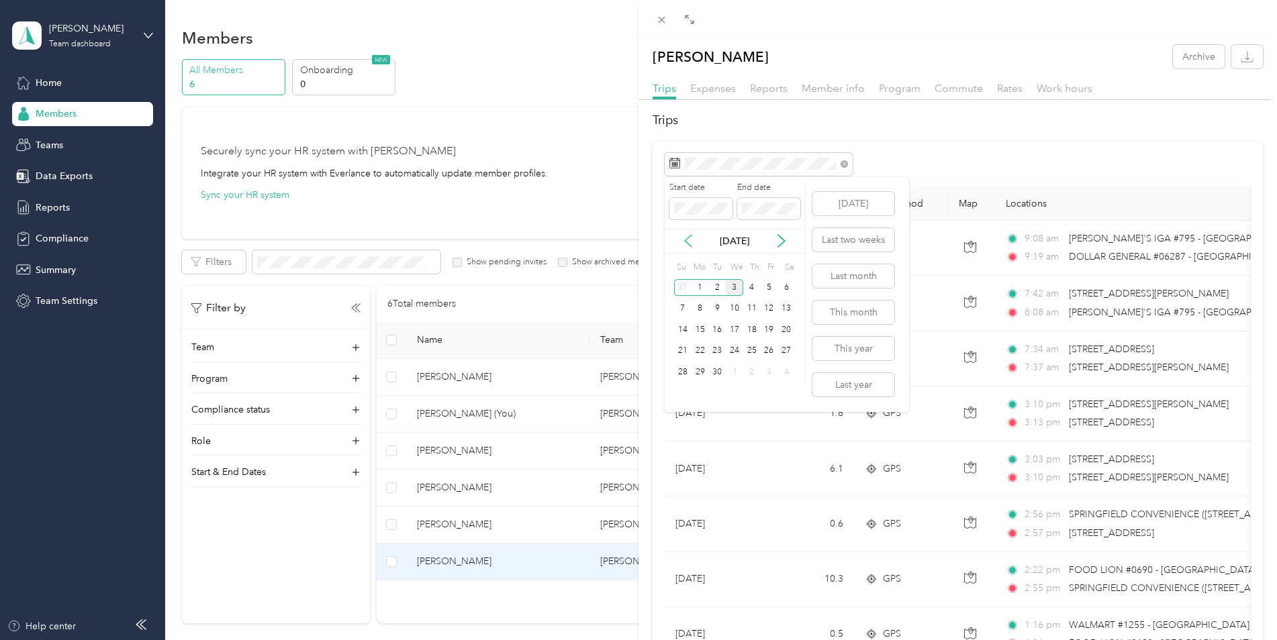
click at [687, 236] on icon at bounding box center [687, 240] width 13 height 13
click at [700, 371] on div "25" at bounding box center [699, 372] width 17 height 17
click at [769, 376] on div "29" at bounding box center [769, 372] width 17 height 17
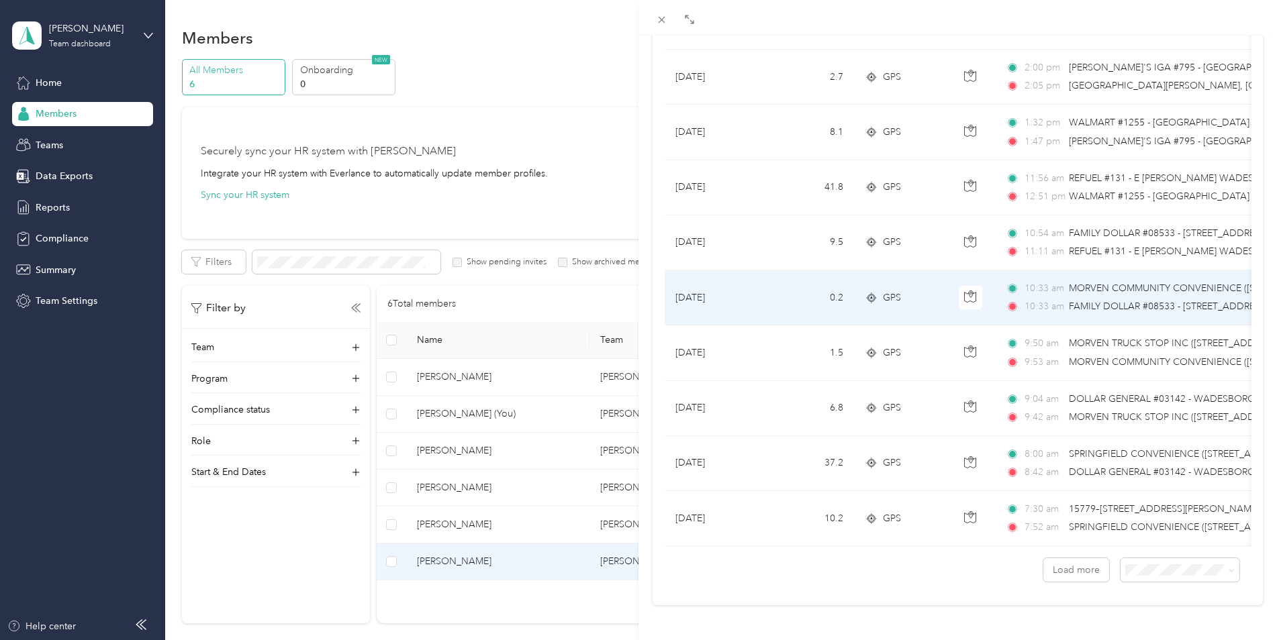
scroll to position [1075, 0]
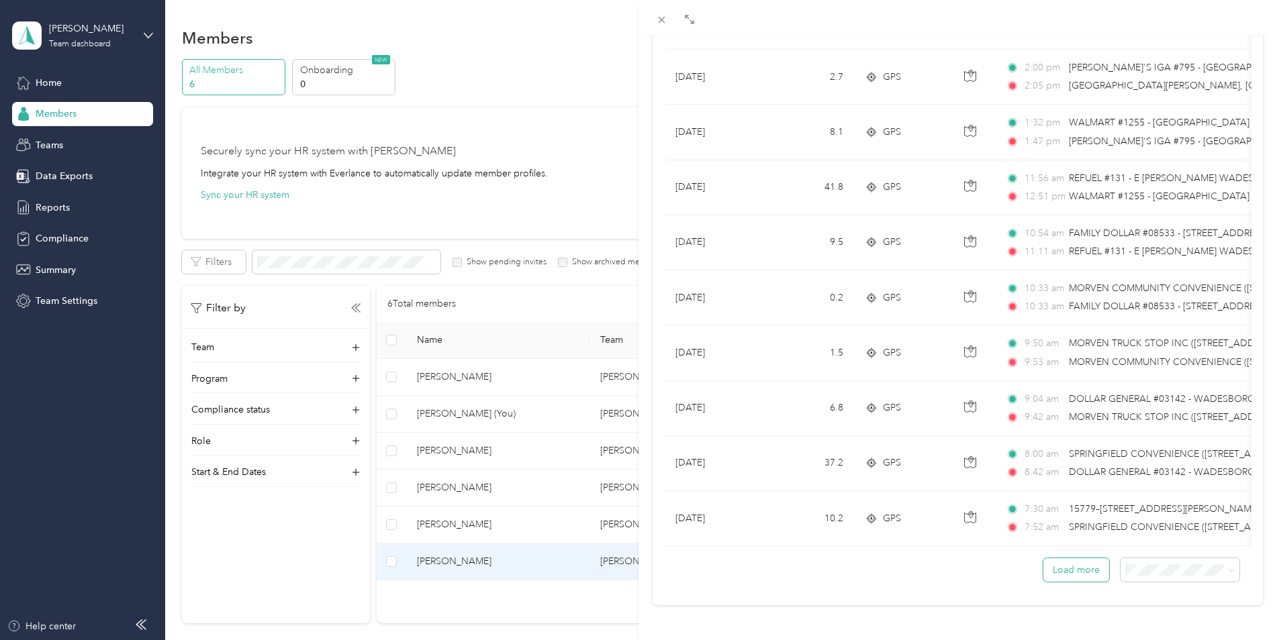
click at [1057, 559] on button "Load more" at bounding box center [1076, 570] width 66 height 23
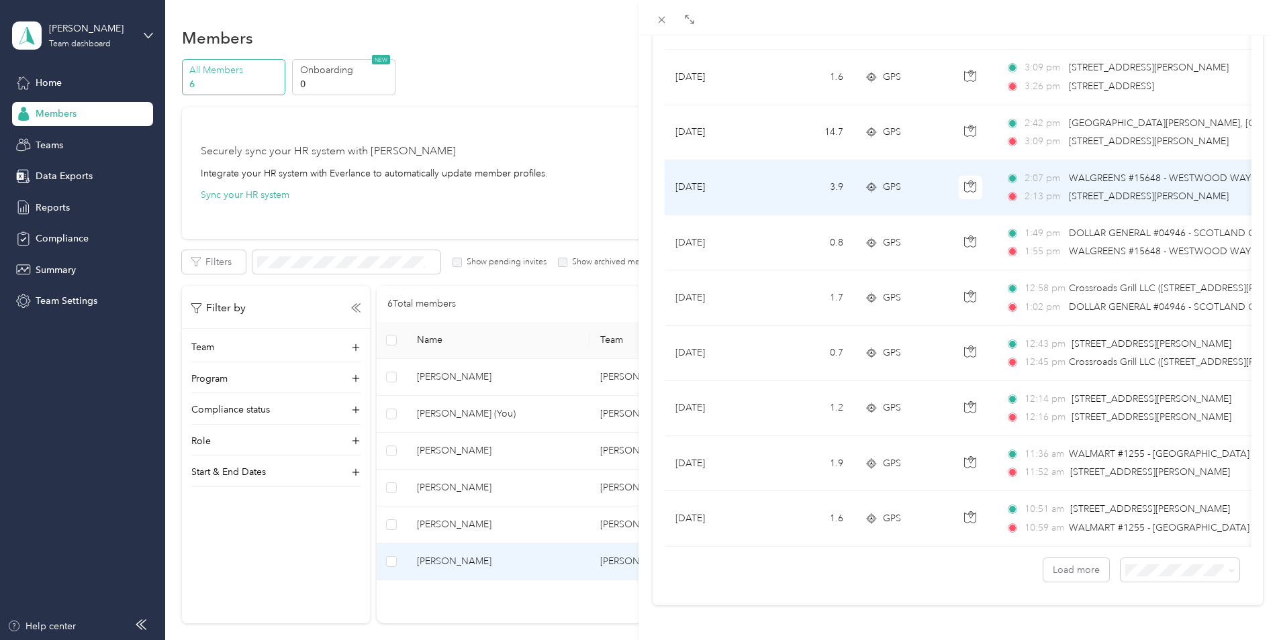
scroll to position [2455, 0]
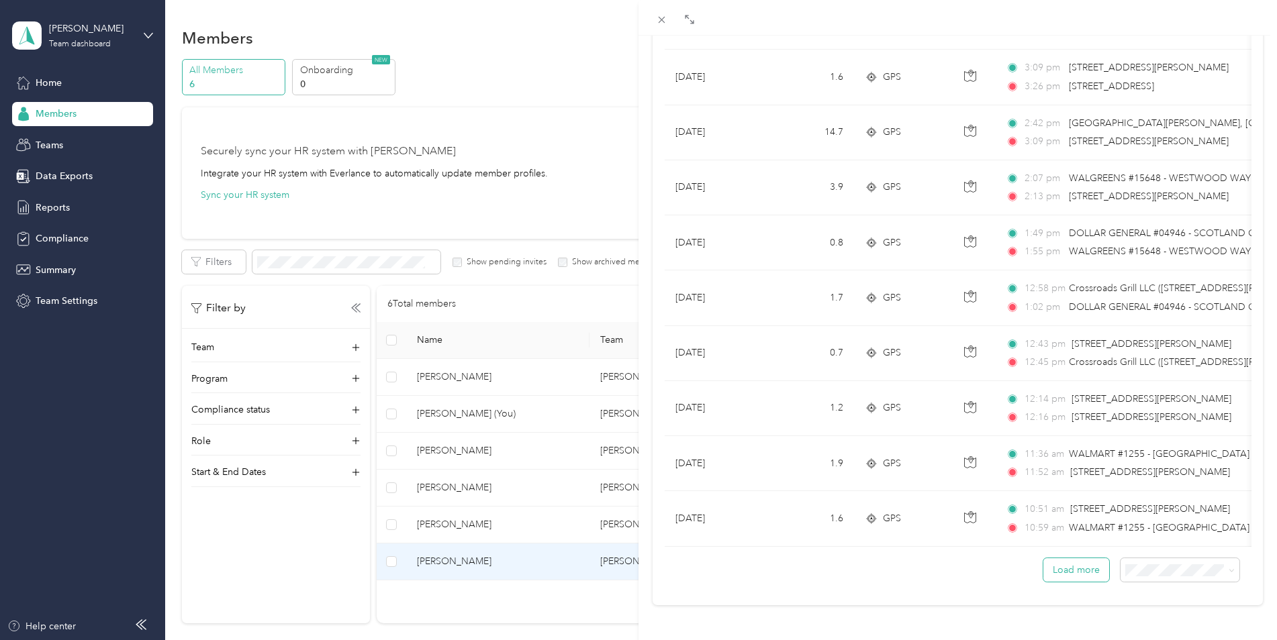
click at [1055, 559] on button "Load more" at bounding box center [1076, 570] width 66 height 23
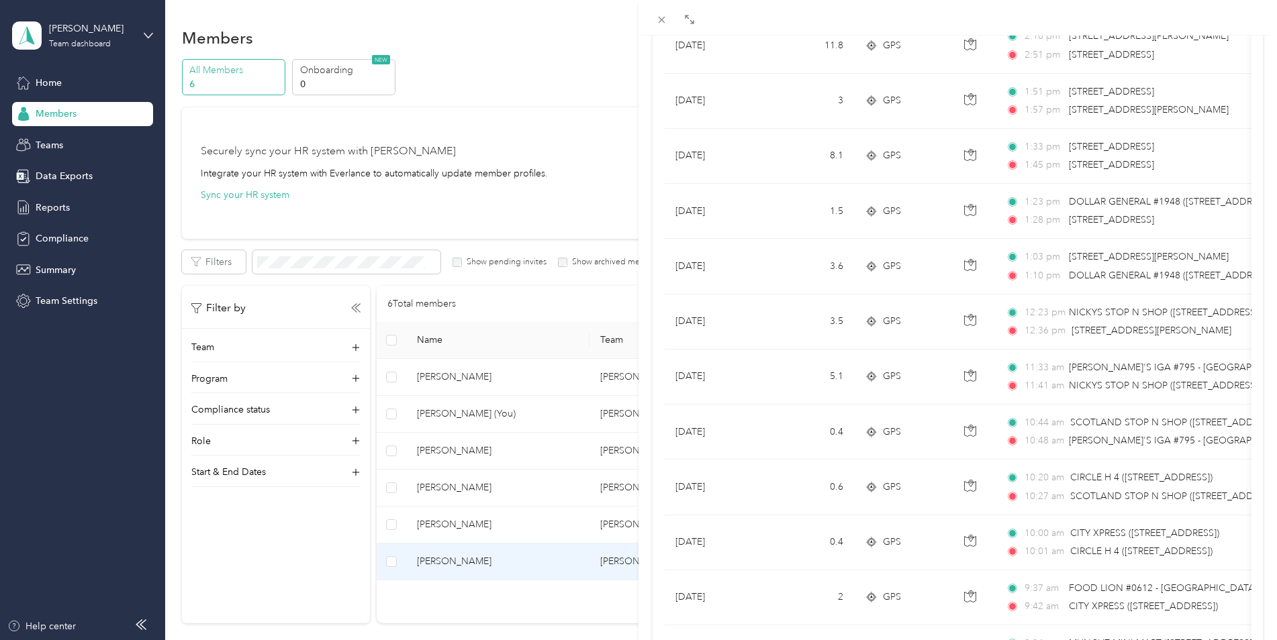
scroll to position [3835, 0]
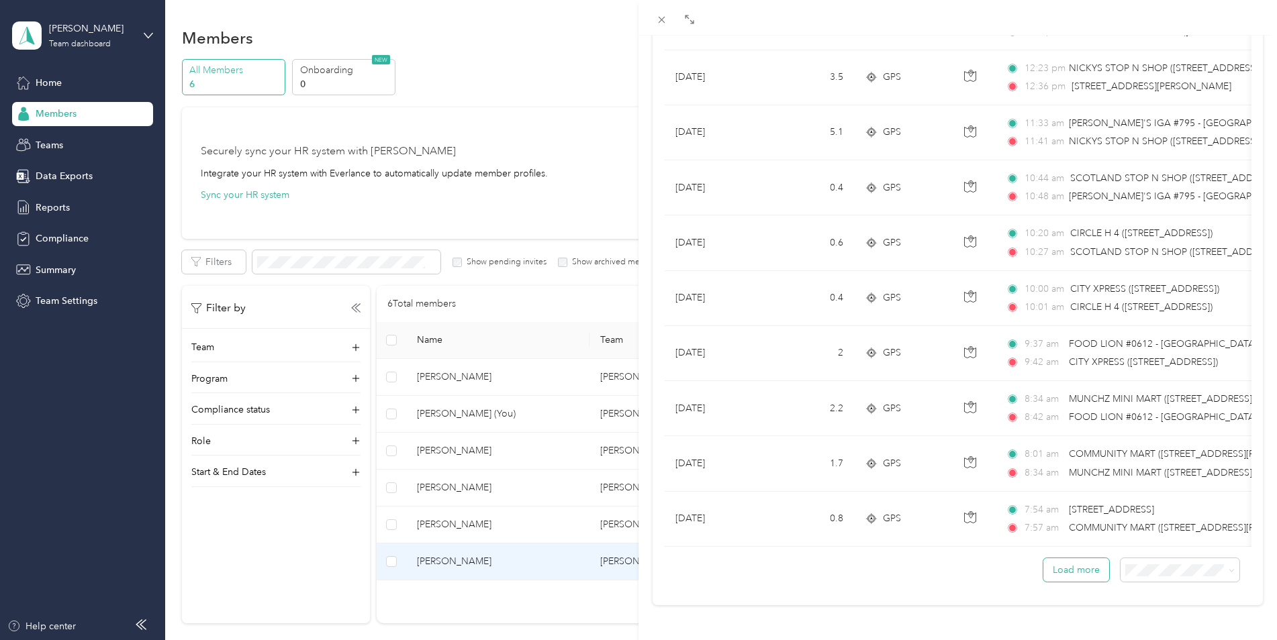
click at [1064, 559] on button "Load more" at bounding box center [1076, 570] width 66 height 23
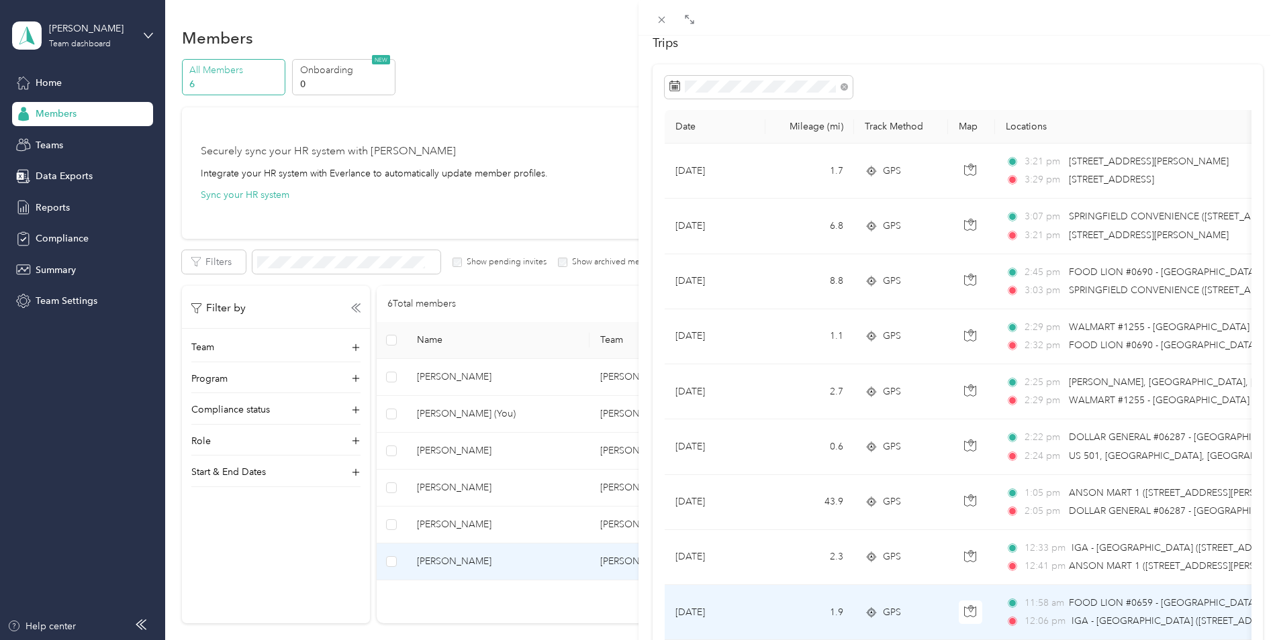
scroll to position [52, 0]
